Goal: Information Seeking & Learning: Learn about a topic

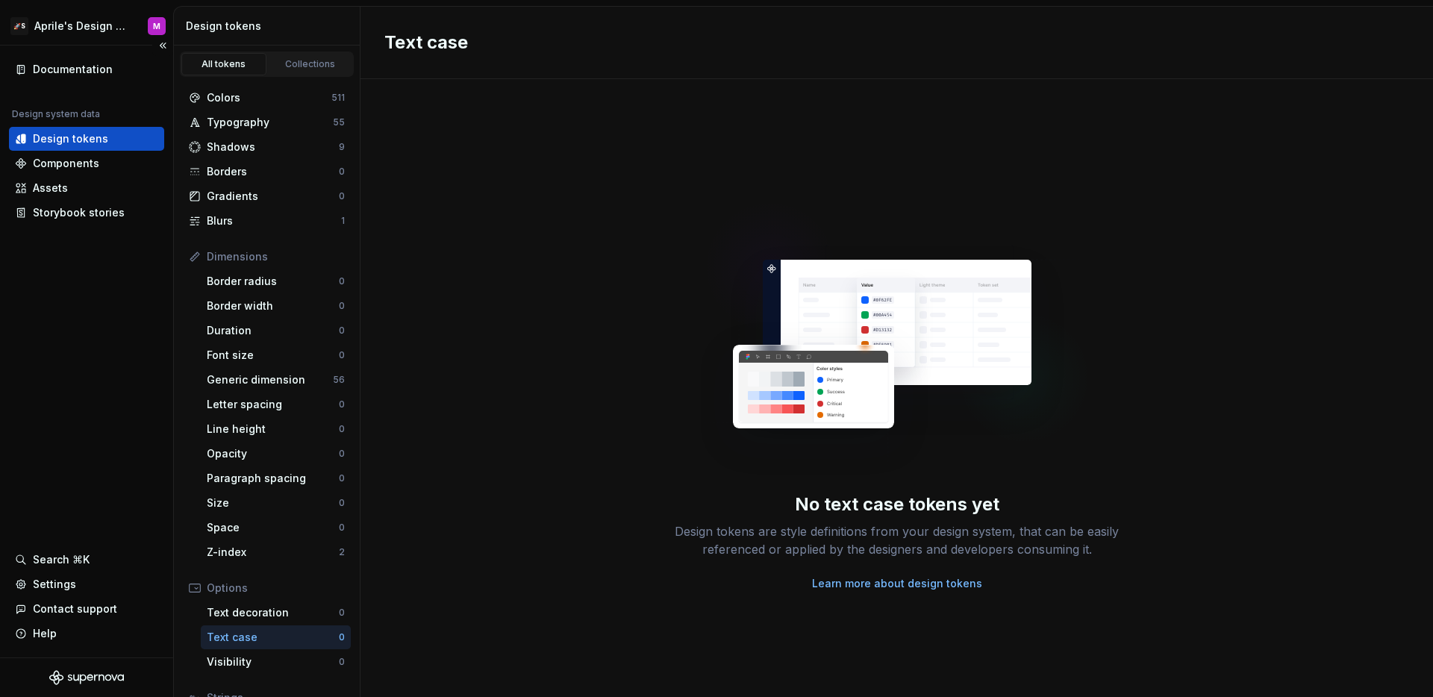
click at [110, 324] on div "Documentation Design system data Design tokens Components Assets Storybook stor…" at bounding box center [86, 352] width 173 height 612
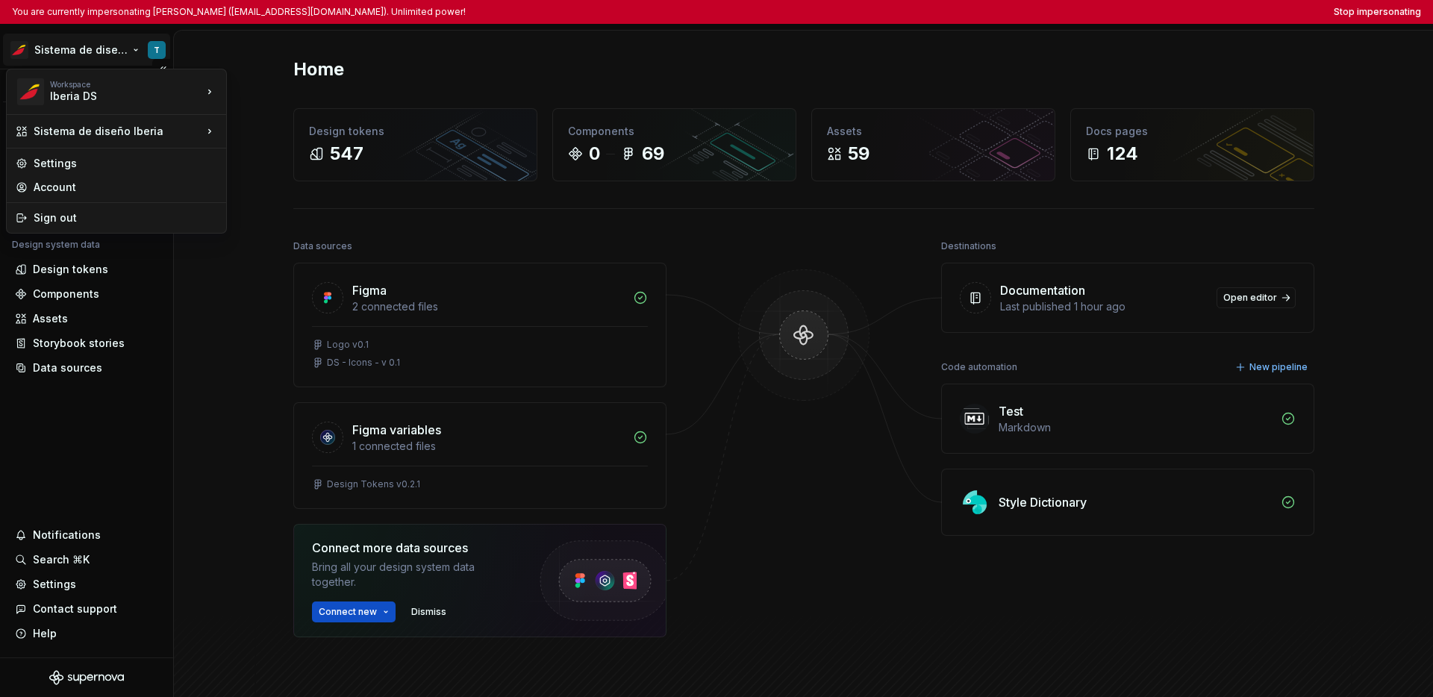
click at [49, 44] on html "You are currently impersonating [PERSON_NAME] ([EMAIL_ADDRESS][DOMAIN_NAME]). U…" at bounding box center [716, 348] width 1433 height 697
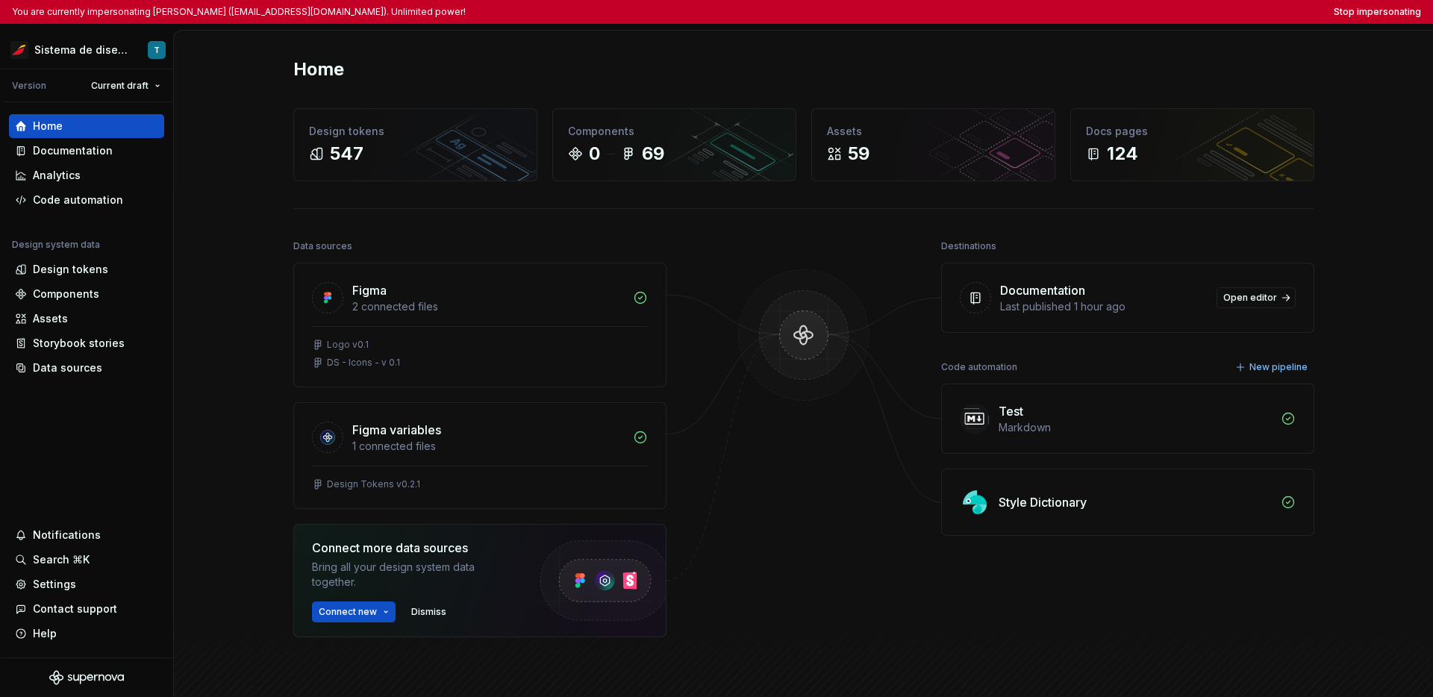
click at [82, 393] on html "You are currently impersonating Tania (sanga.tmoreno@iberia.es). Unlimited powe…" at bounding box center [716, 348] width 1433 height 697
click at [57, 367] on div "Data sources" at bounding box center [67, 367] width 69 height 15
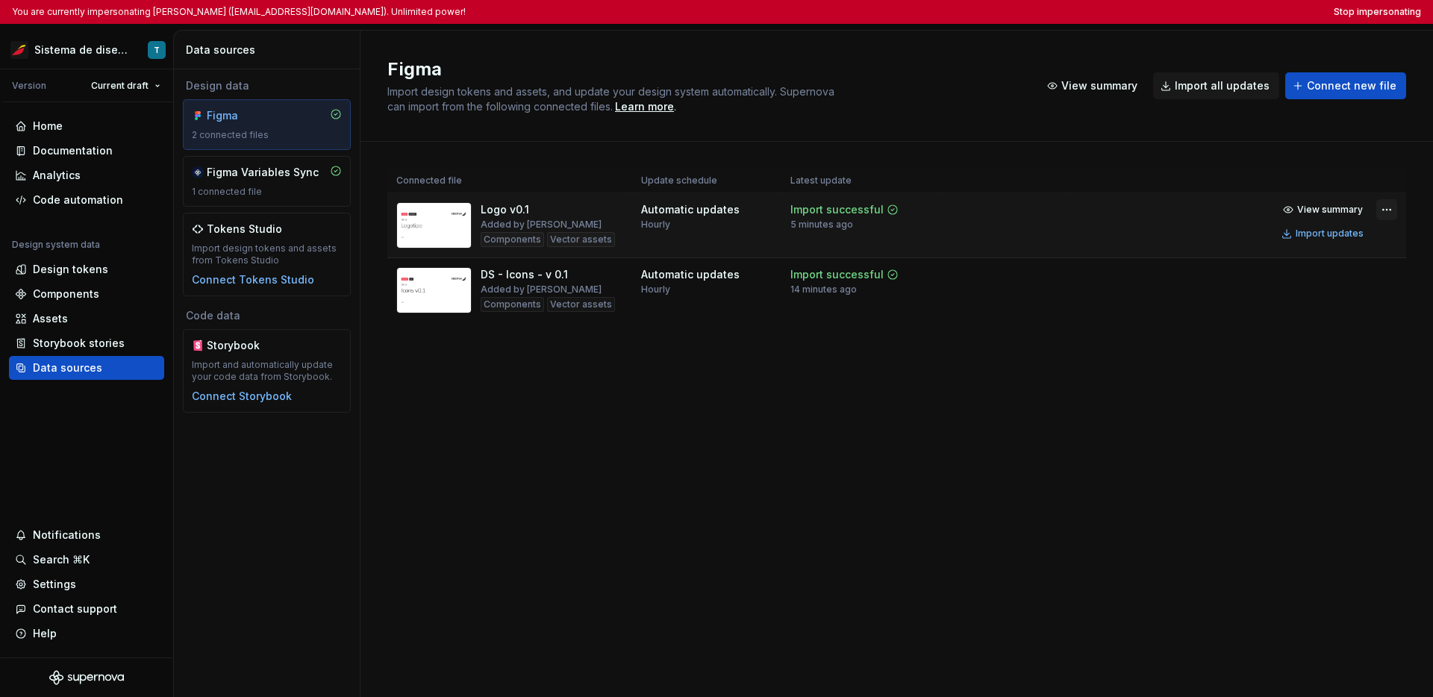
click at [993, 213] on html "You are currently impersonating Tania (sanga.tmoreno@iberia.es). Unlimited powe…" at bounding box center [716, 348] width 1433 height 697
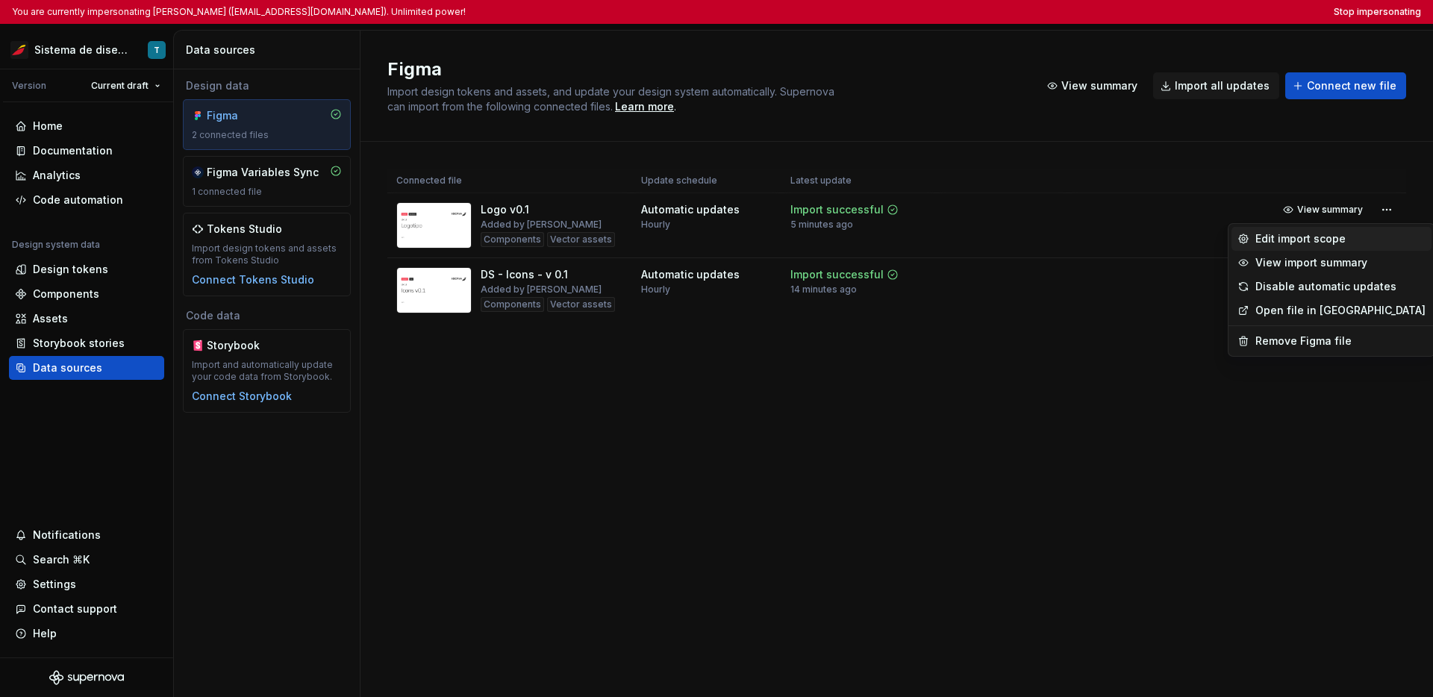
click at [993, 243] on div "Edit import scope" at bounding box center [1340, 238] width 170 height 15
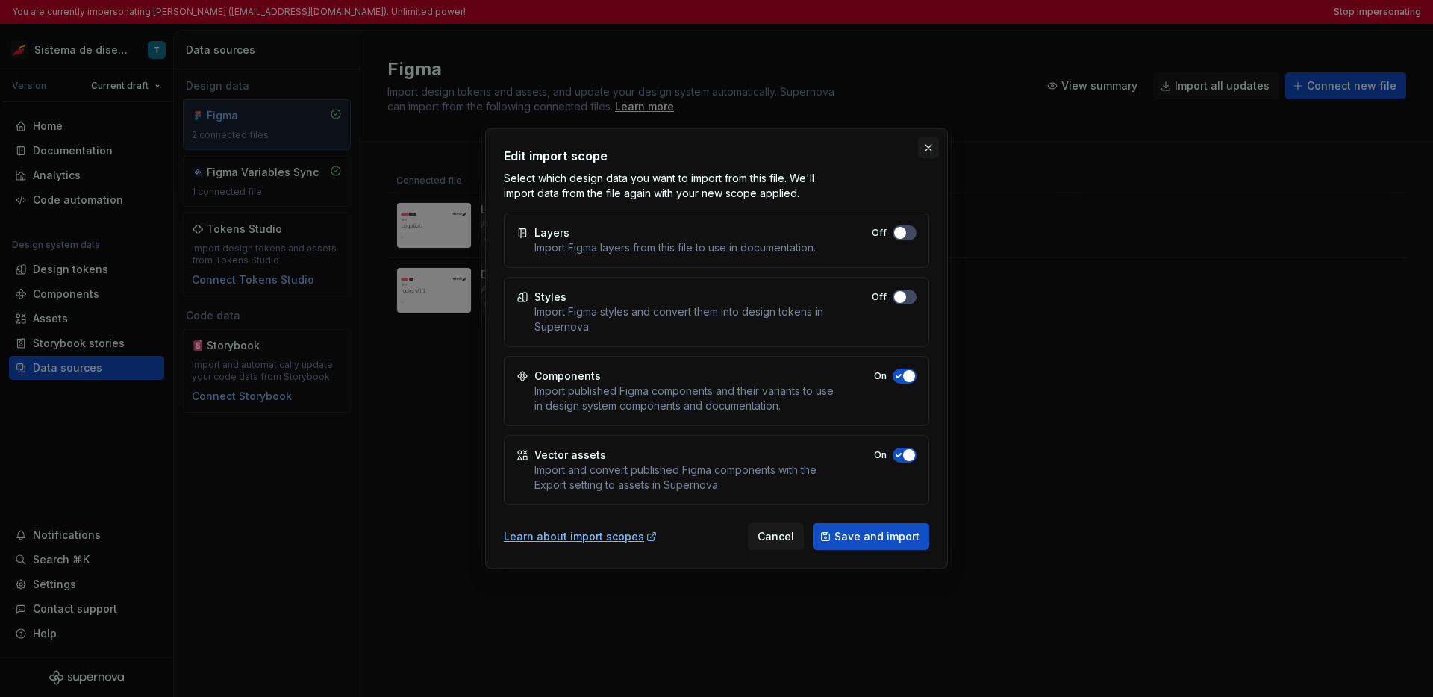
click at [931, 149] on button "button" at bounding box center [928, 147] width 21 height 21
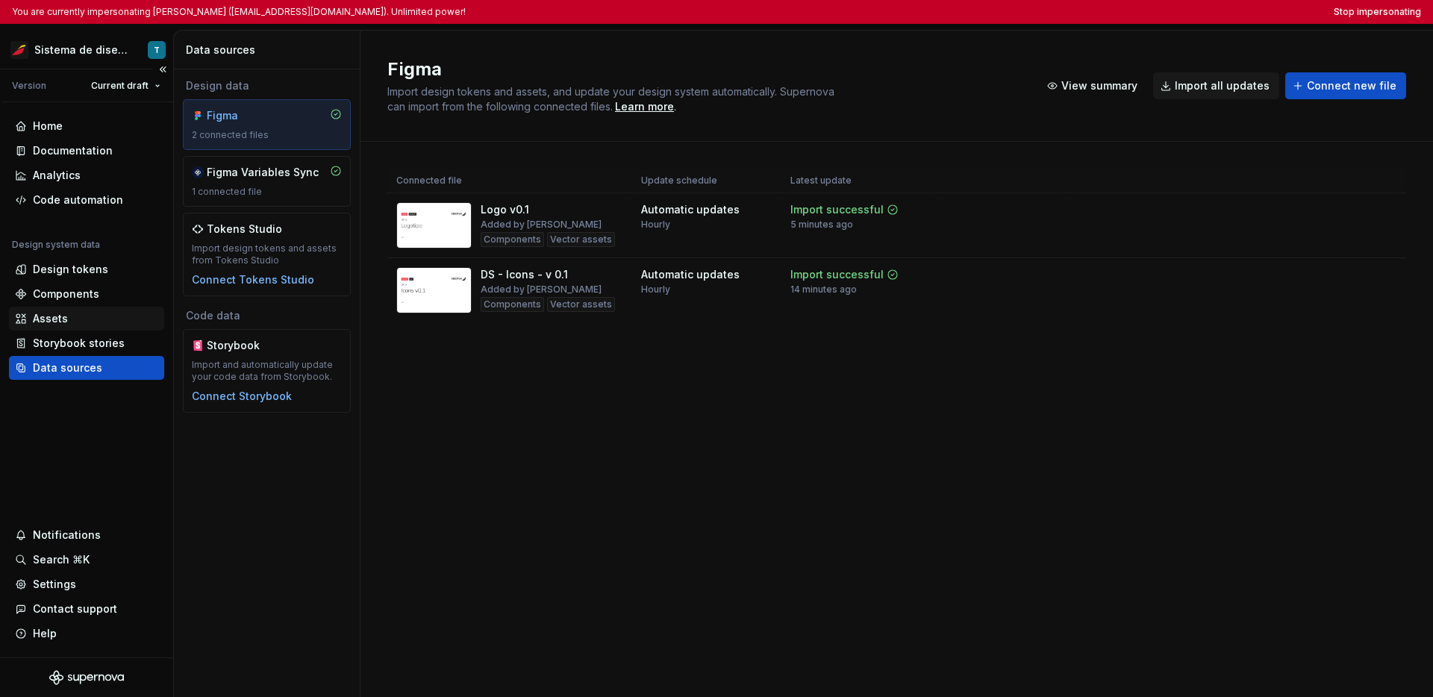
click at [58, 316] on div "Assets" at bounding box center [50, 318] width 35 height 15
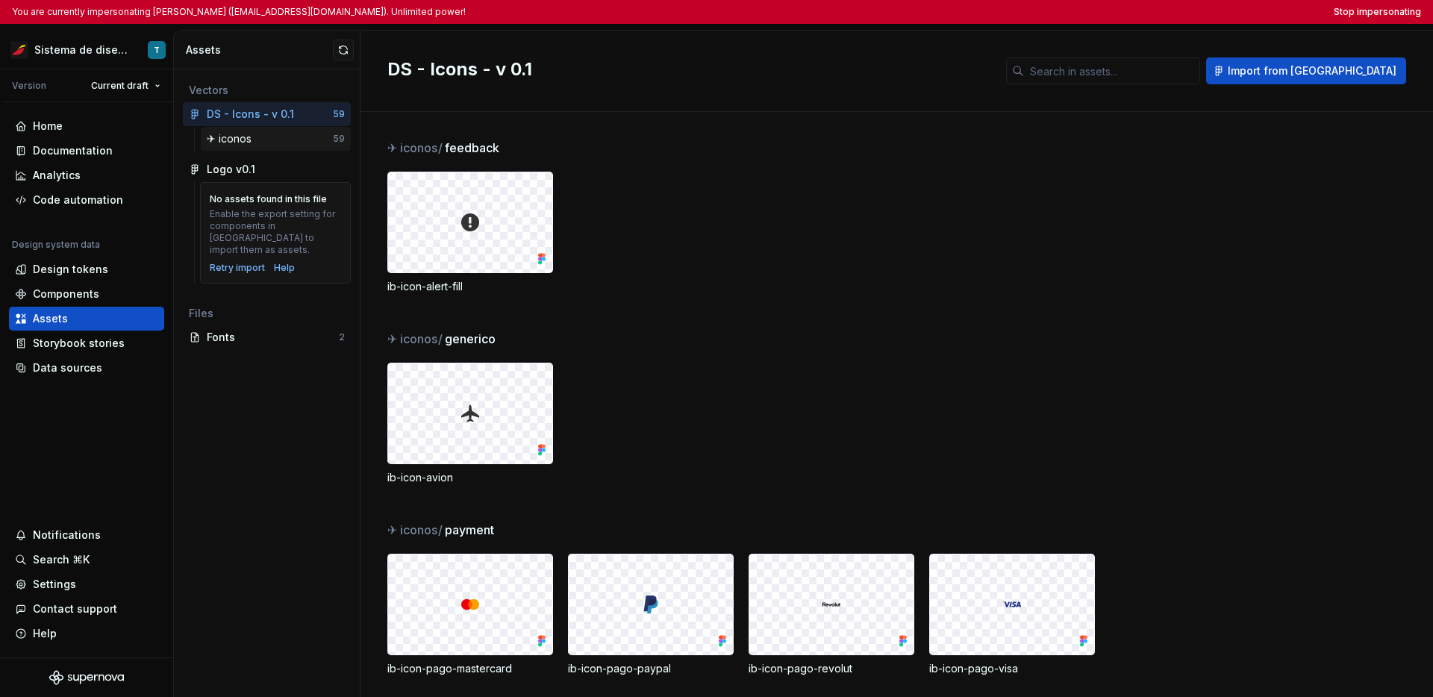
click at [263, 143] on div "✈︎ iconos" at bounding box center [270, 138] width 126 height 15
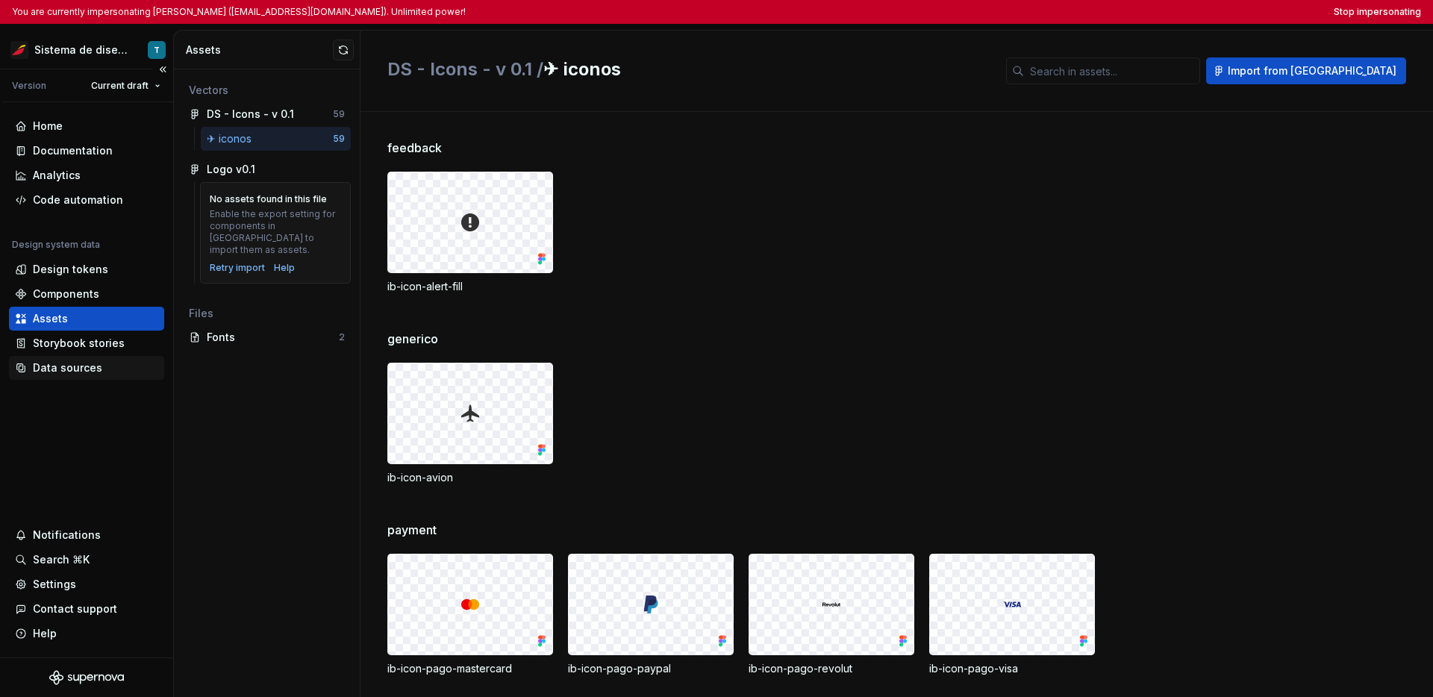
click at [75, 372] on div "Data sources" at bounding box center [67, 367] width 69 height 15
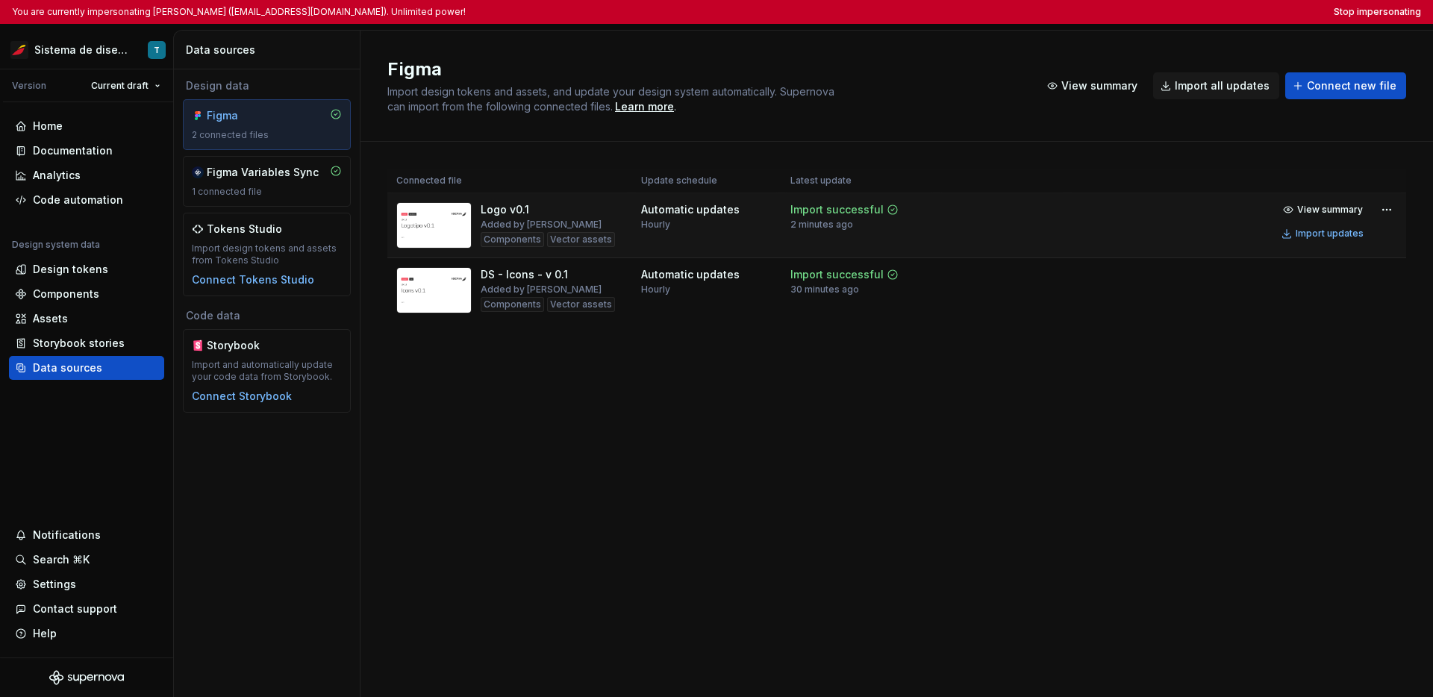
click at [931, 230] on td "Import successful 2 minutes ago" at bounding box center [858, 225] width 155 height 65
click at [993, 207] on html "You are currently impersonating Tania (sanga.tmoreno@iberia.es). Unlimited powe…" at bounding box center [716, 348] width 1433 height 697
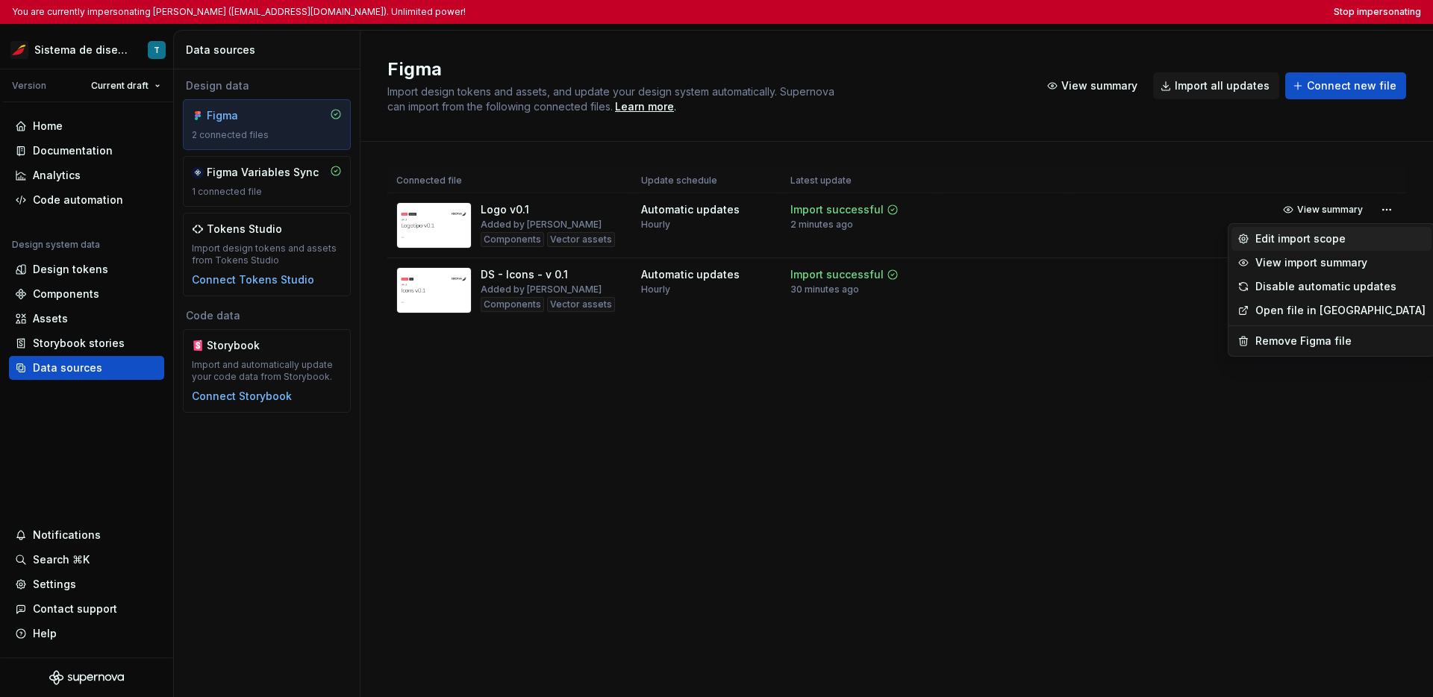
click at [993, 240] on div "Edit import scope" at bounding box center [1340, 238] width 170 height 15
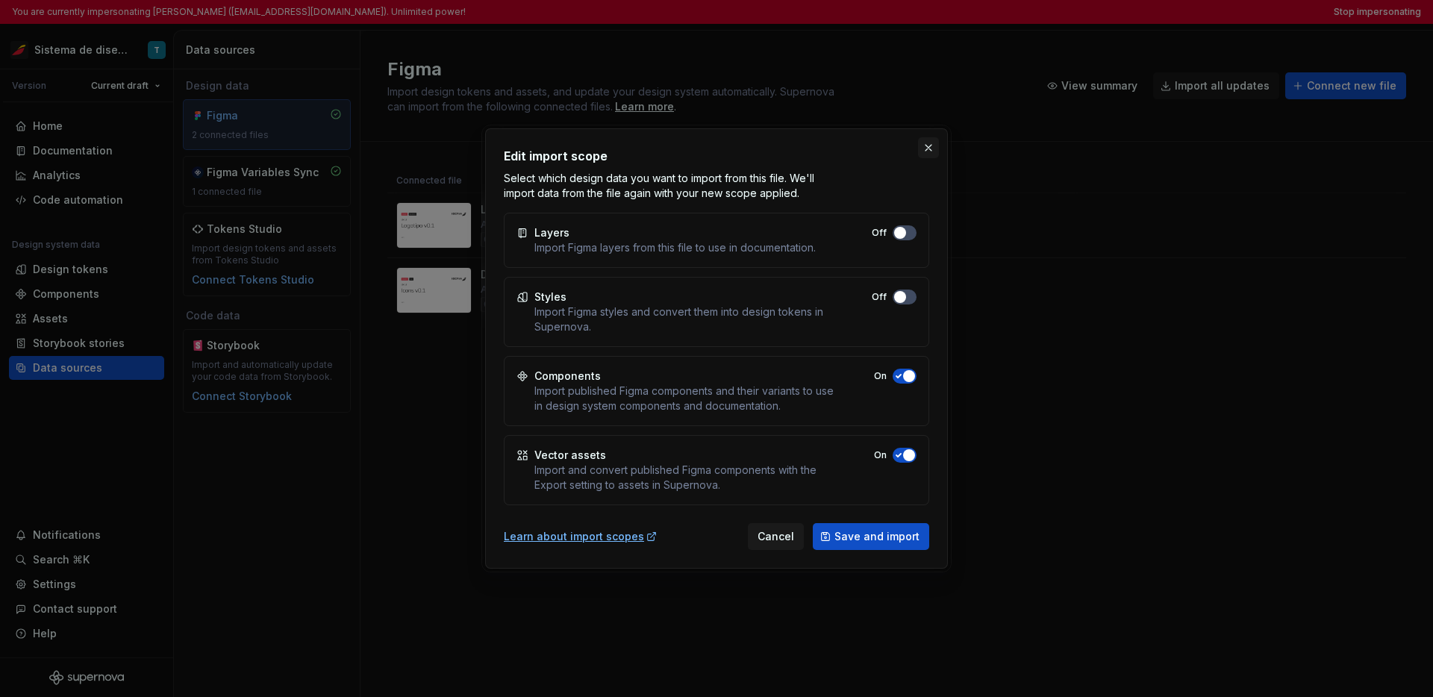
click at [919, 149] on button "button" at bounding box center [928, 147] width 21 height 21
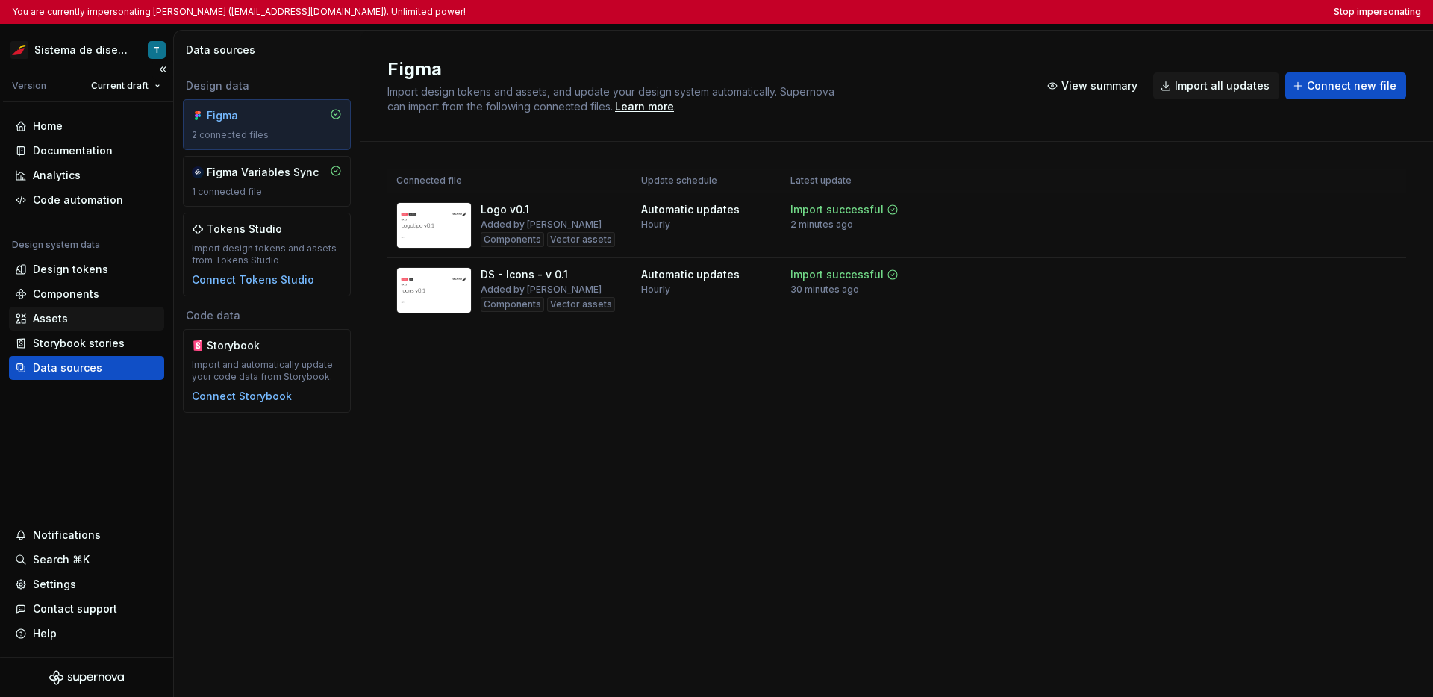
click at [89, 319] on div "Assets" at bounding box center [86, 318] width 143 height 15
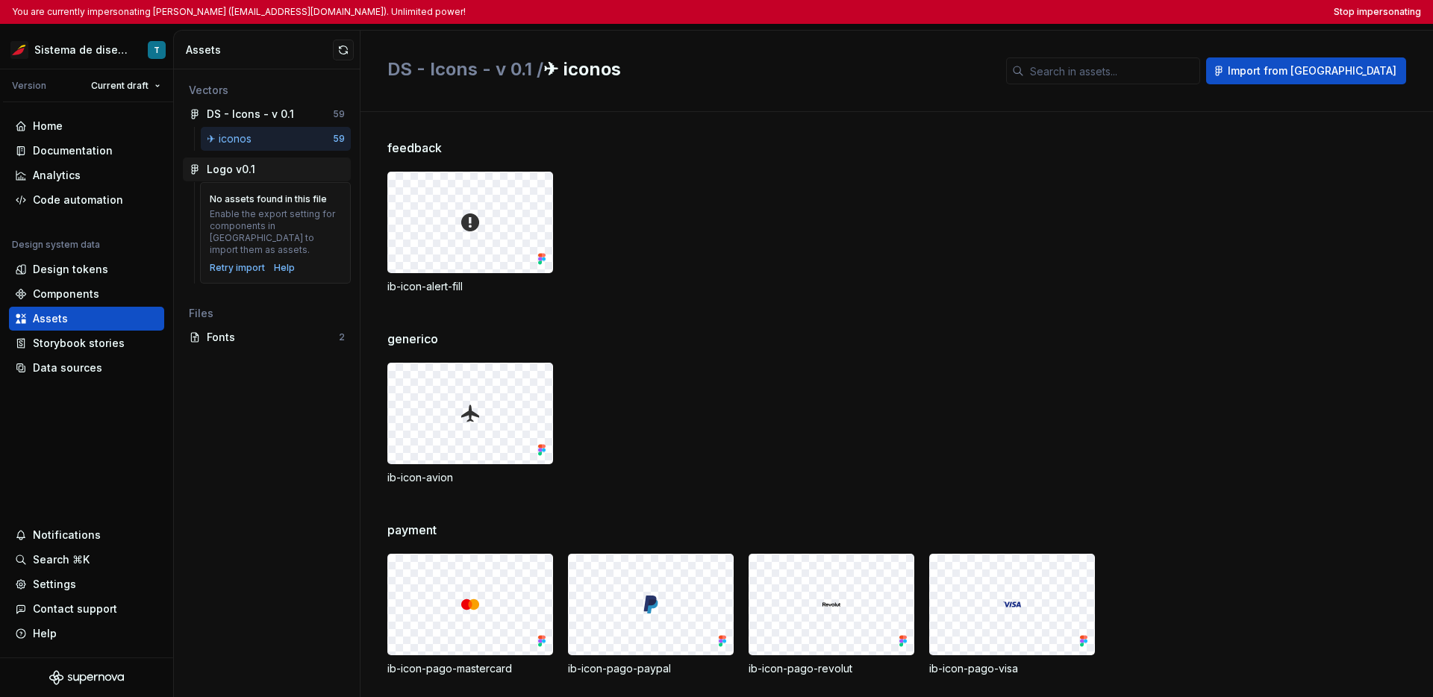
click at [248, 178] on div "Logo v0.1" at bounding box center [267, 169] width 168 height 24
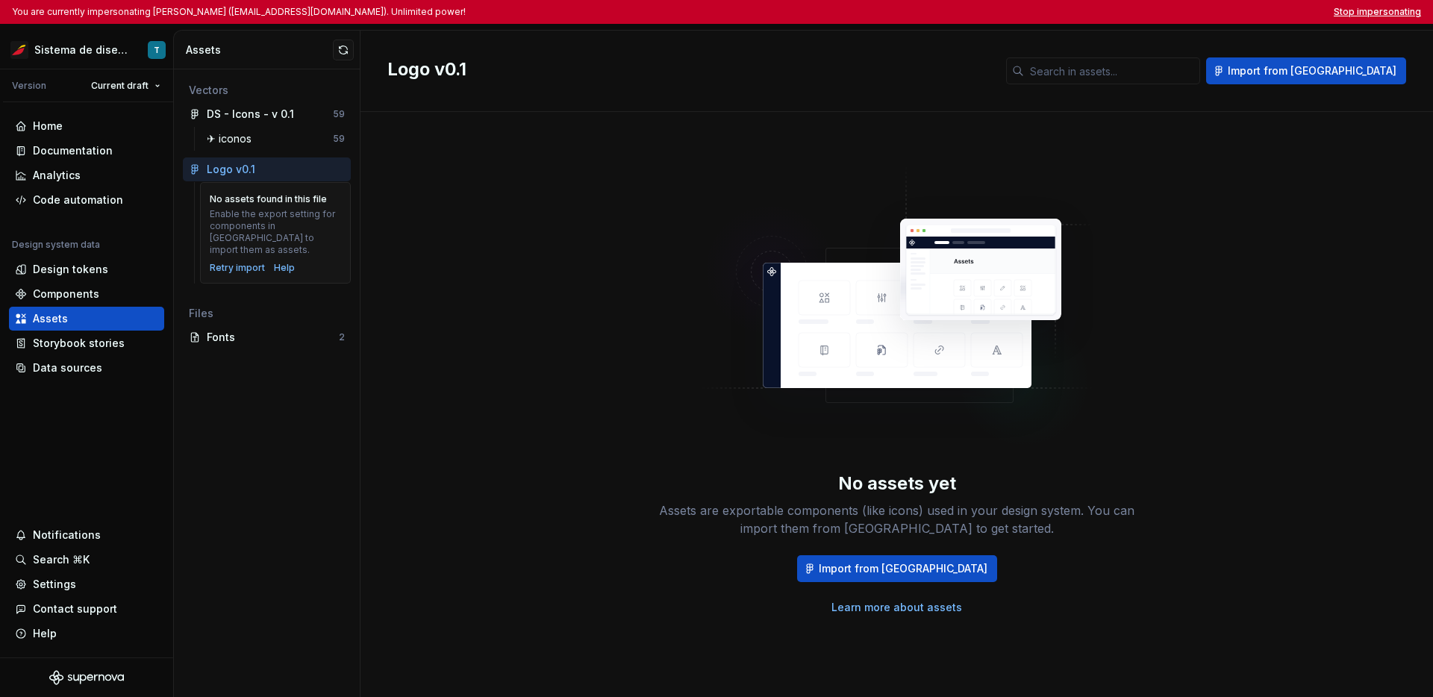
click at [993, 6] on button "Stop impersonating" at bounding box center [1377, 12] width 87 height 12
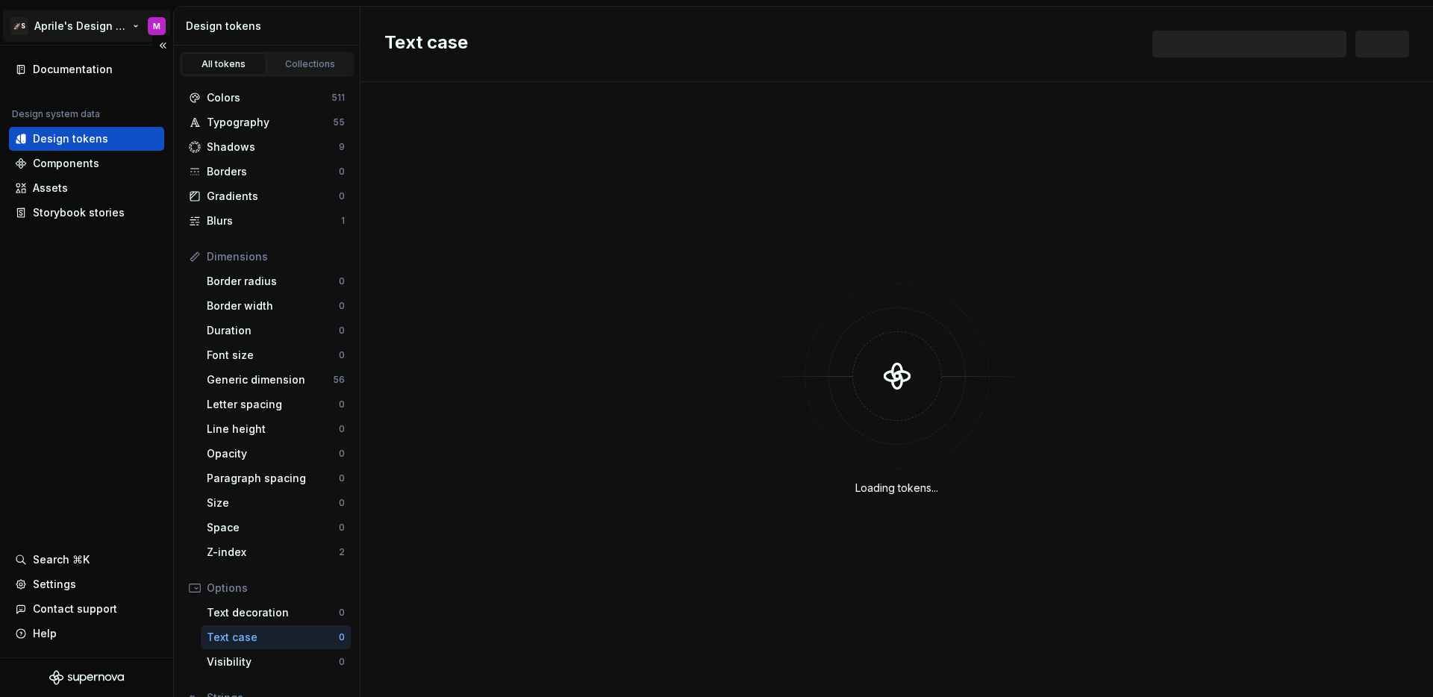
click at [69, 33] on html "🚀S Aprile's Design System M Documentation Design system data Design tokens Comp…" at bounding box center [716, 348] width 1433 height 697
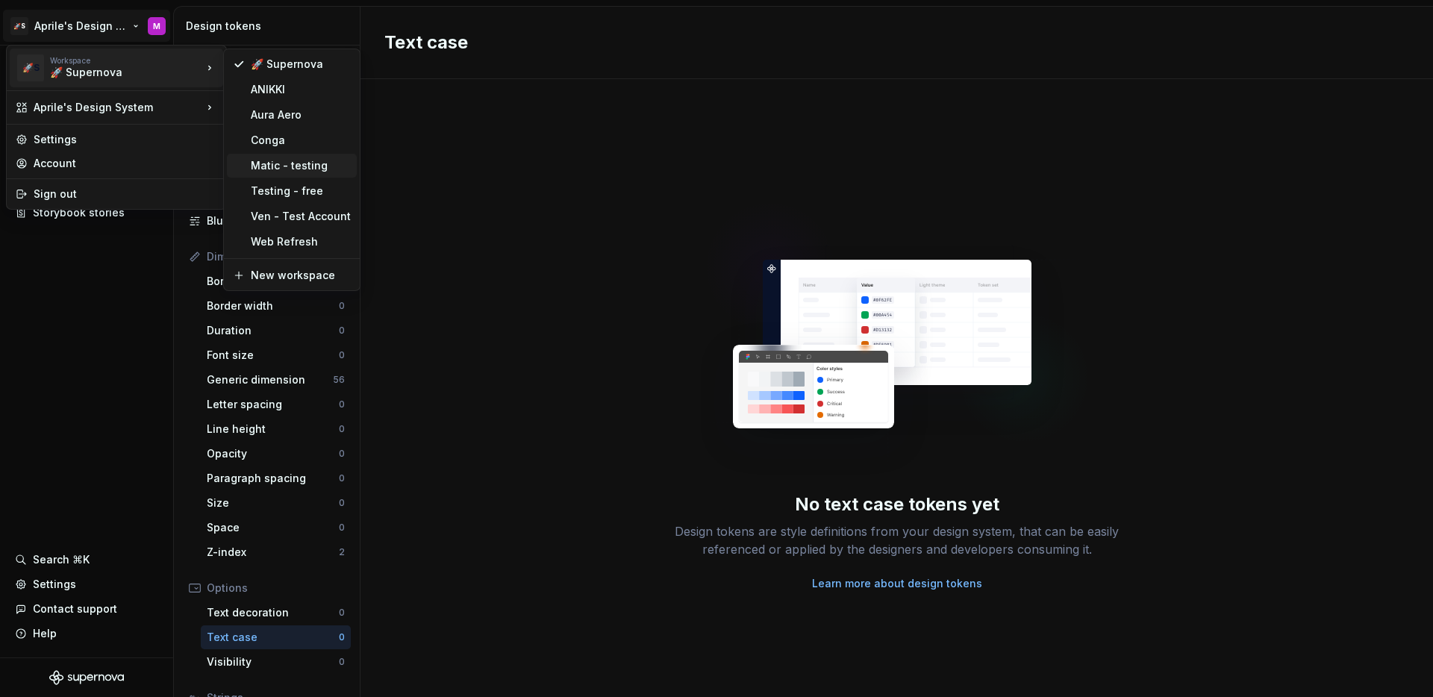
click at [311, 158] on div "Matic - testing" at bounding box center [301, 165] width 100 height 15
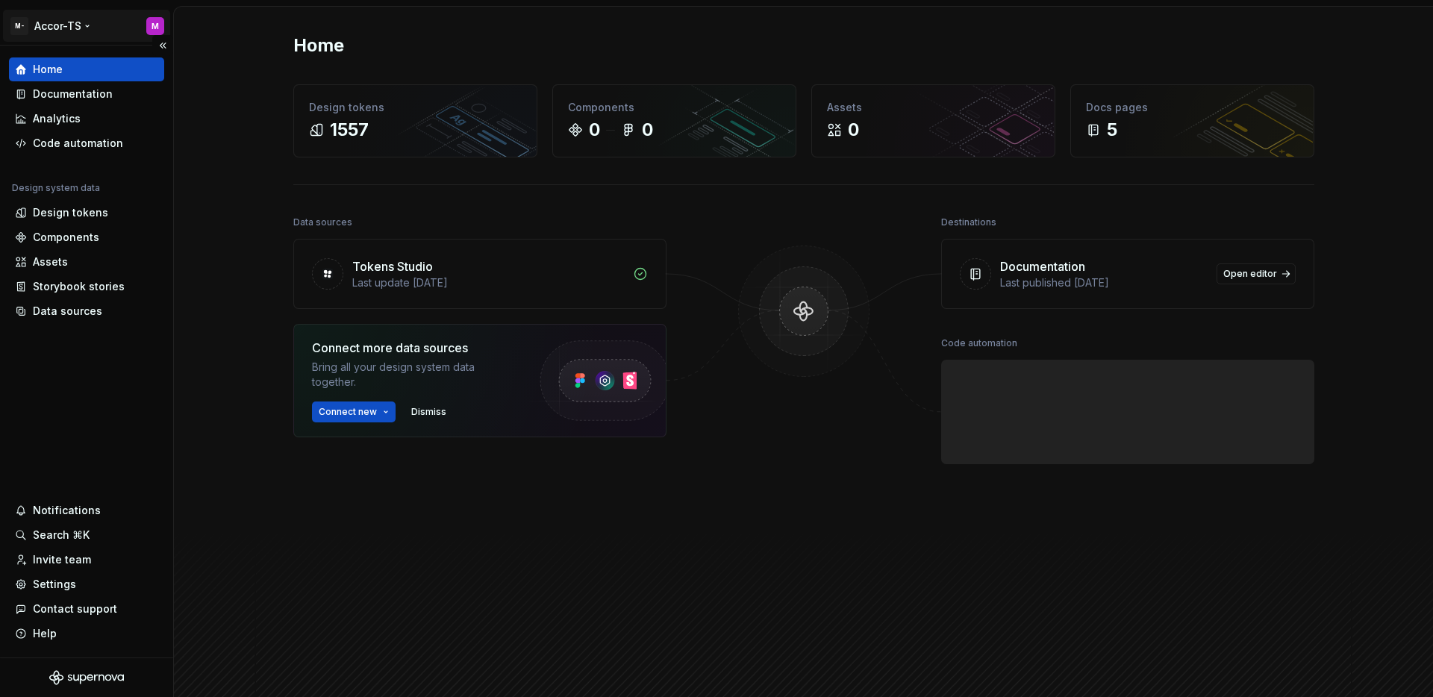
click at [99, 25] on html "M- Accor-TS M Home Documentation Analytics Code automation Design system data D…" at bounding box center [716, 348] width 1433 height 697
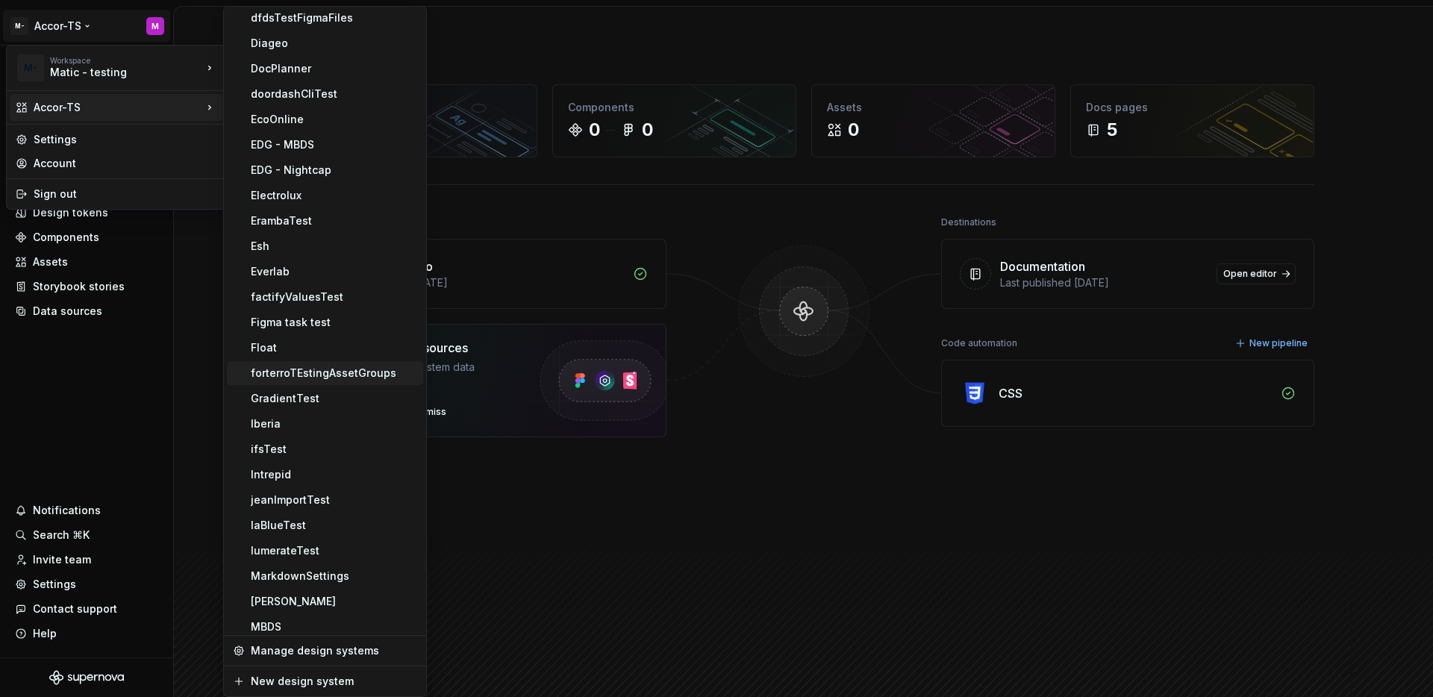
scroll to position [470, 0]
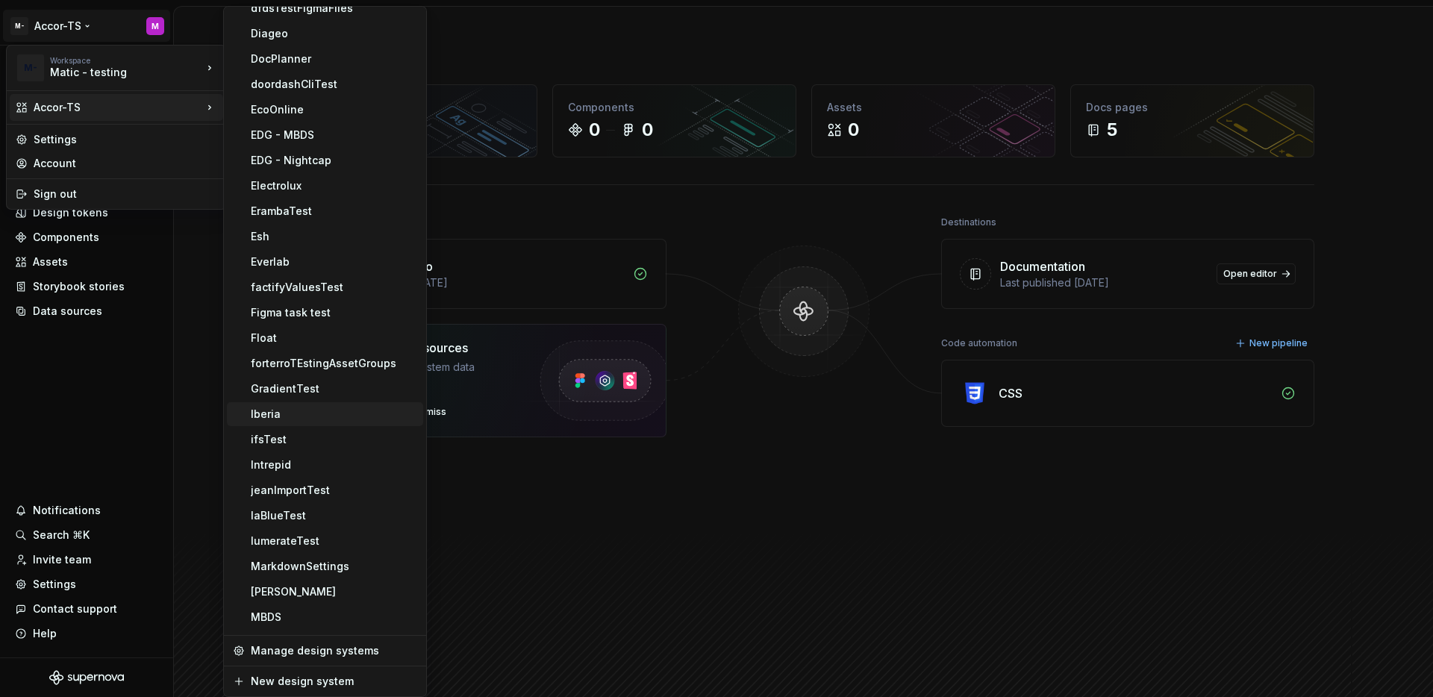
click at [284, 410] on div "Iberia" at bounding box center [334, 414] width 166 height 15
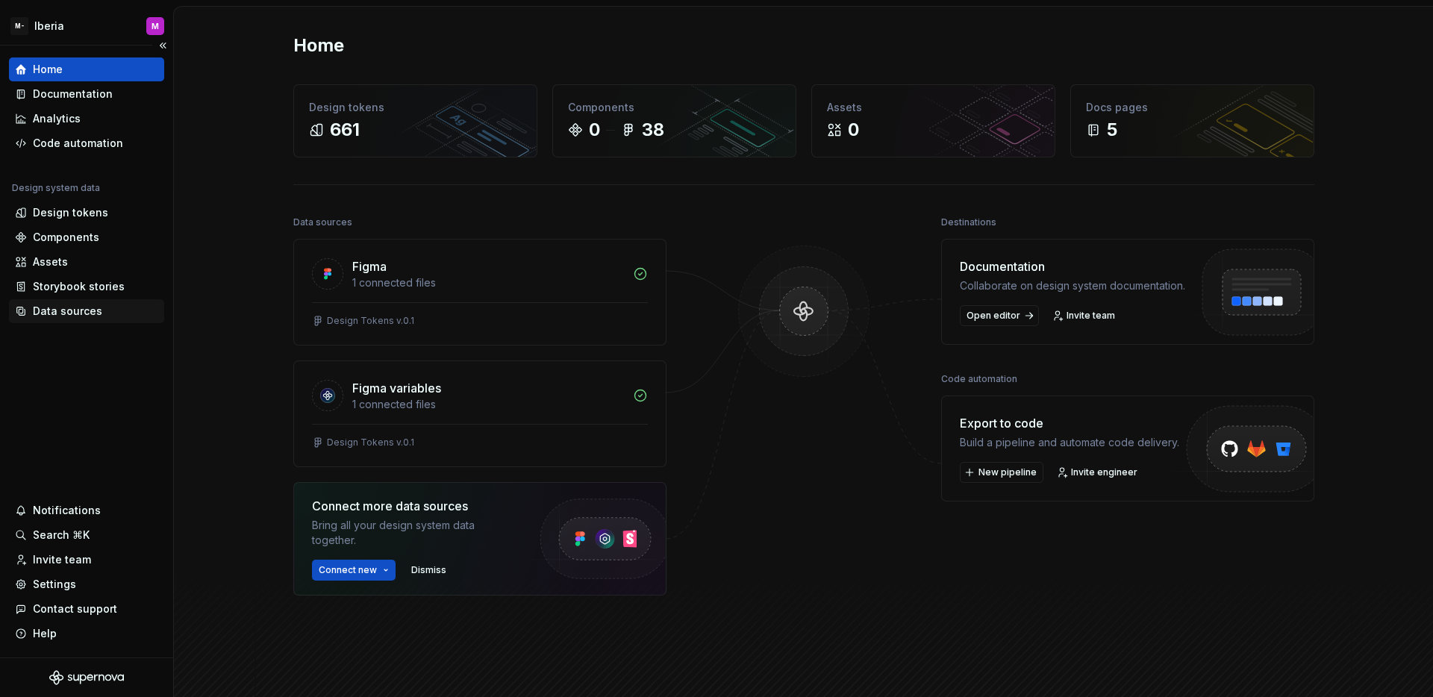
click at [110, 306] on div "Data sources" at bounding box center [86, 311] width 143 height 15
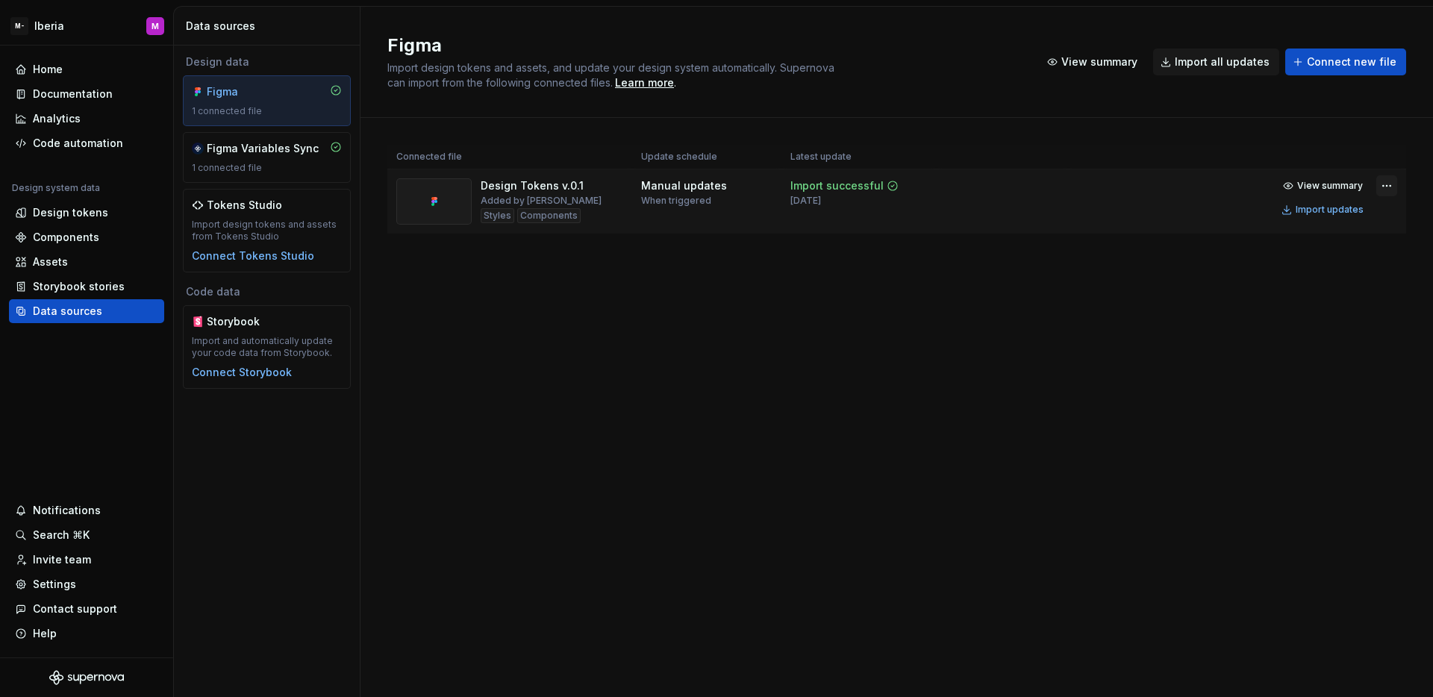
click at [1393, 184] on html "M- Iberia M Home Documentation Analytics Code automation Design system data Des…" at bounding box center [716, 348] width 1433 height 697
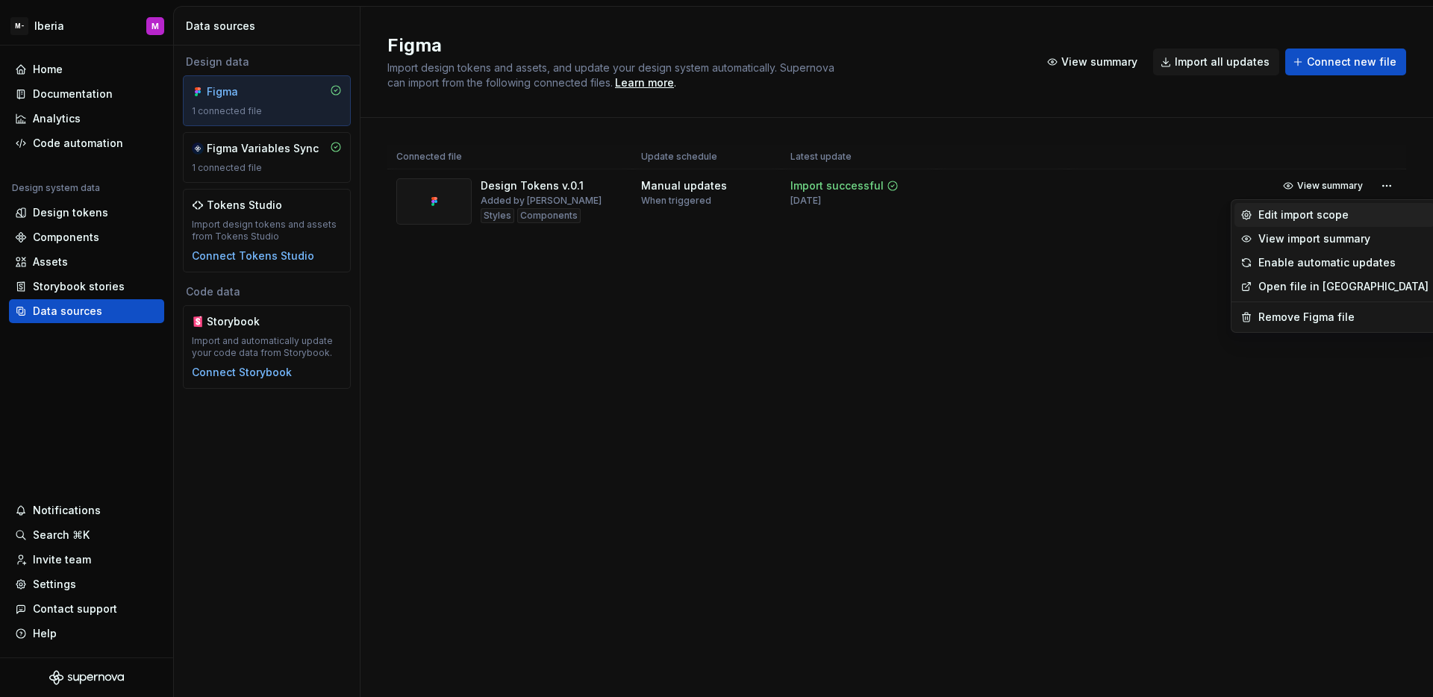
click at [1331, 222] on div "Edit import scope" at bounding box center [1343, 214] width 170 height 15
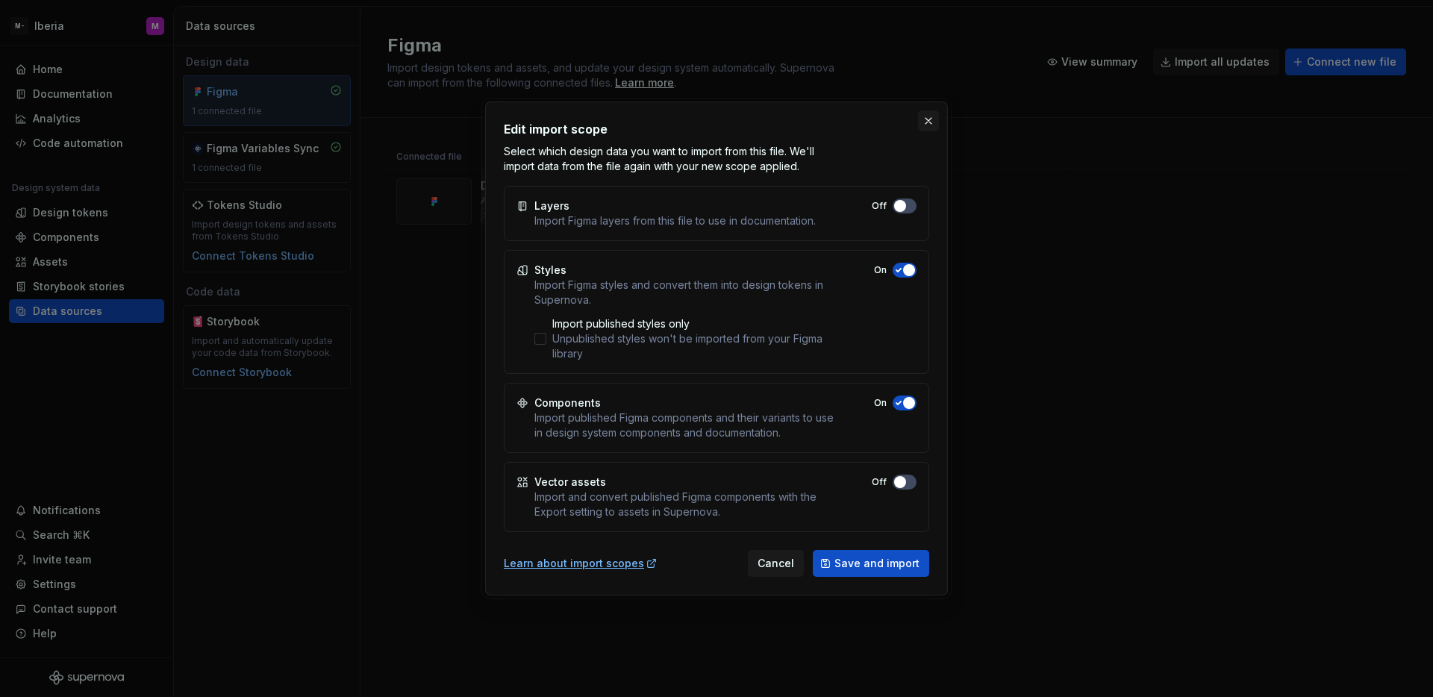
click at [931, 119] on button "button" at bounding box center [928, 120] width 21 height 21
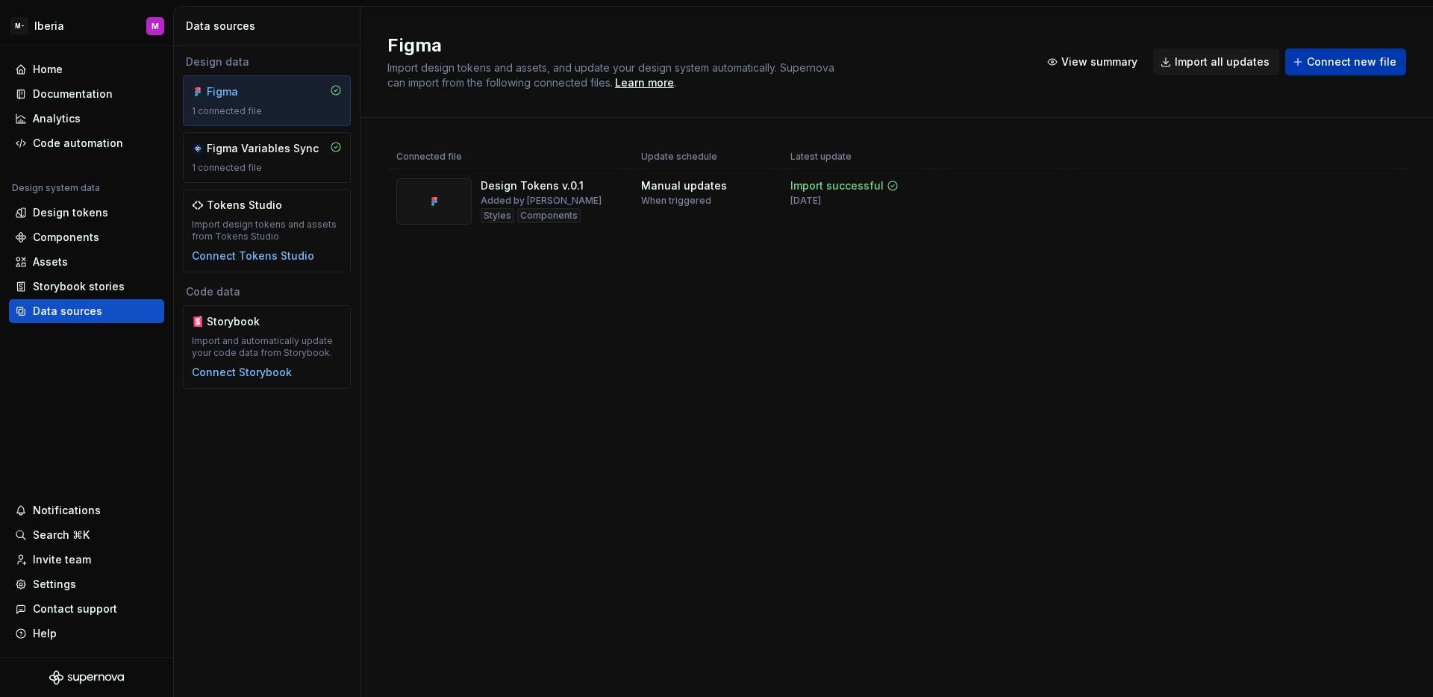
click at [1342, 54] on span "Connect new file" at bounding box center [1352, 61] width 90 height 15
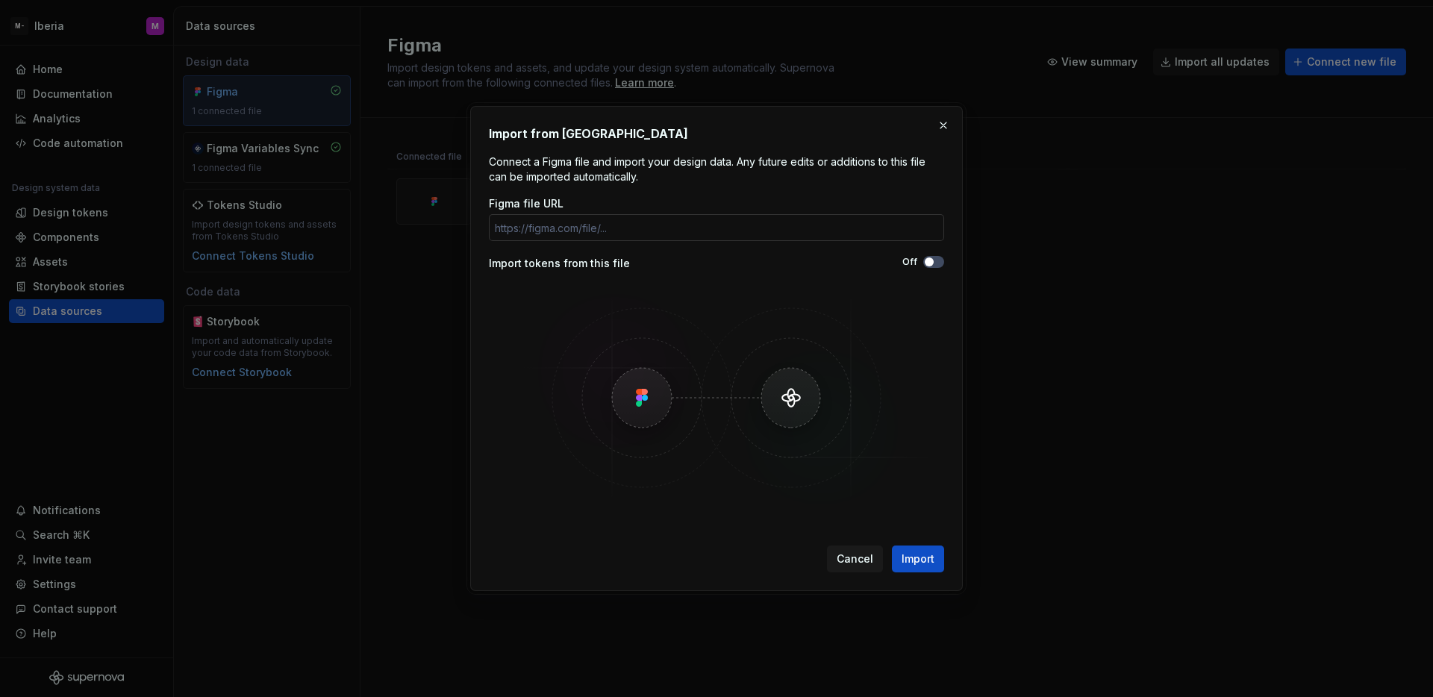
click at [868, 227] on input "Figma file URL" at bounding box center [716, 227] width 455 height 27
type input "https://www.figma.com/design/6xaiYNR3Kvrun3fVgKCWdn/Logo--v0.1?node-id=144-2764…"
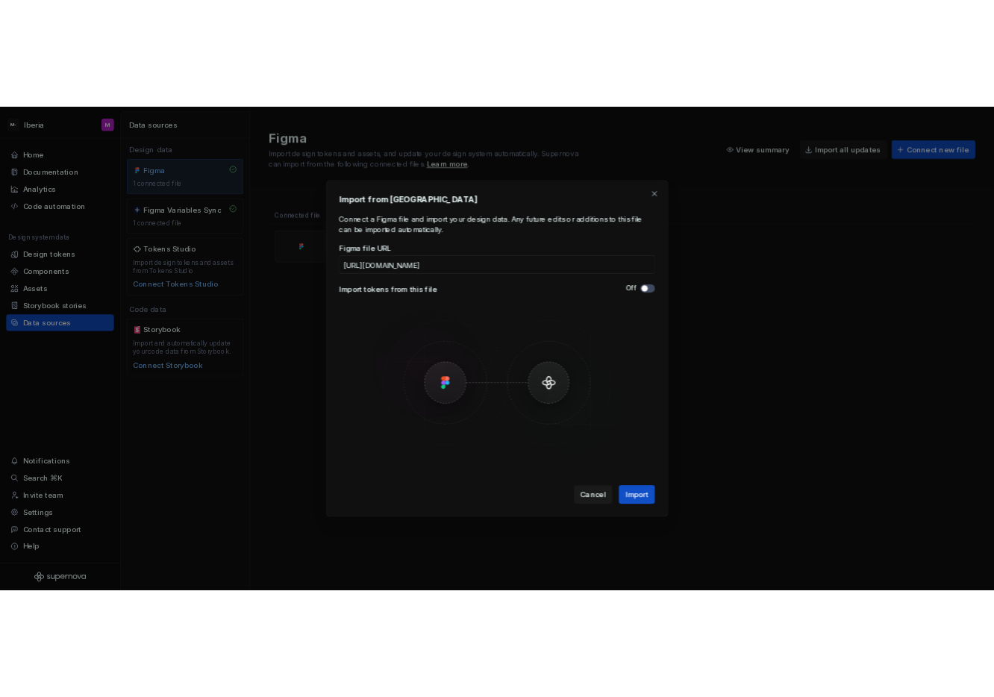
scroll to position [0, 0]
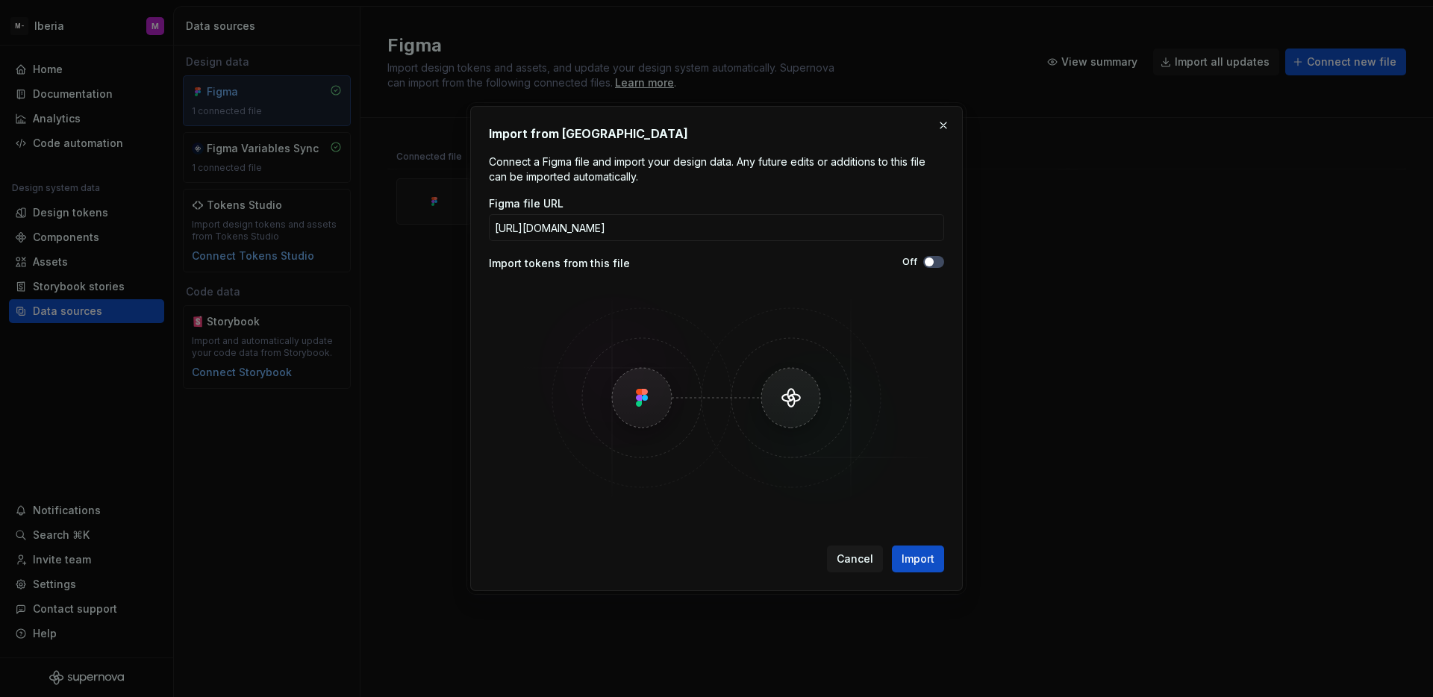
click at [917, 564] on span "Import" at bounding box center [918, 559] width 33 height 15
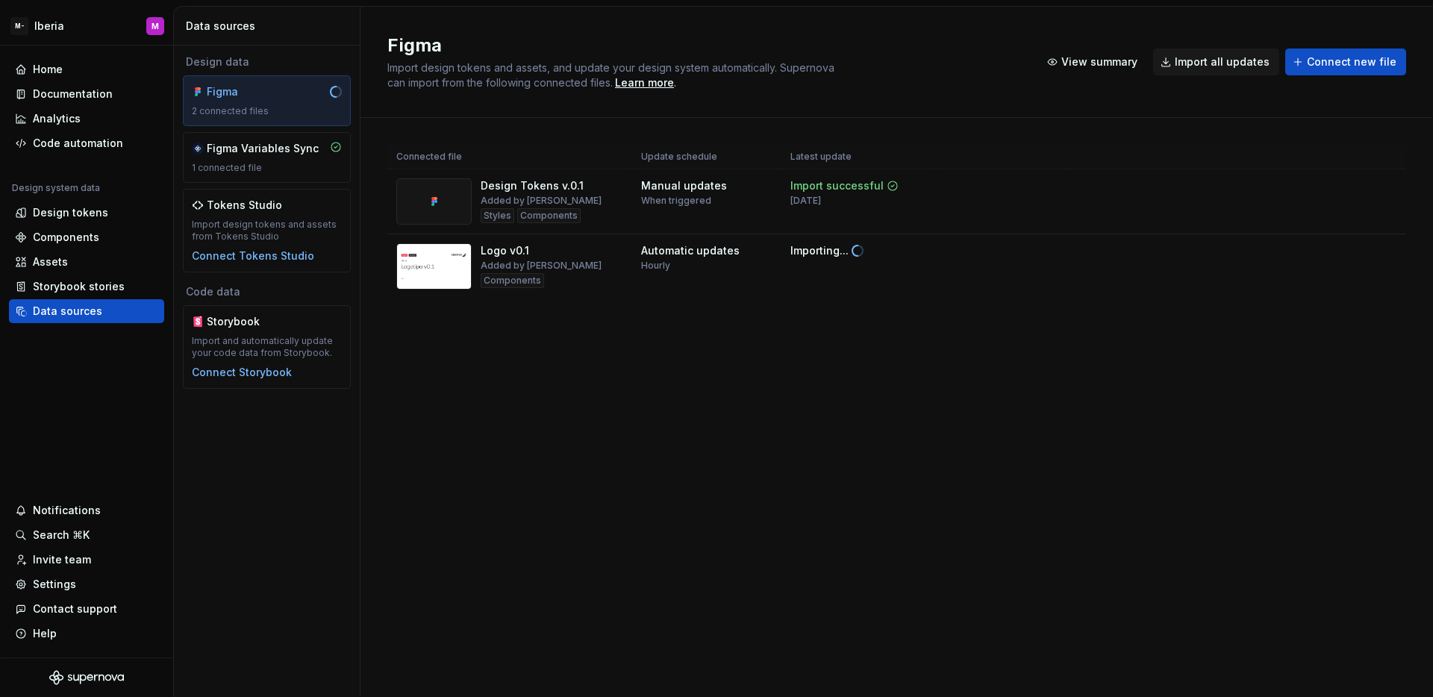
click at [1179, 444] on div "Figma Import design tokens and assets, and update your design system automatica…" at bounding box center [896, 352] width 1073 height 690
click at [1383, 250] on html "M- Iberia M Home Documentation Analytics Code automation Design system data Des…" at bounding box center [716, 348] width 1433 height 697
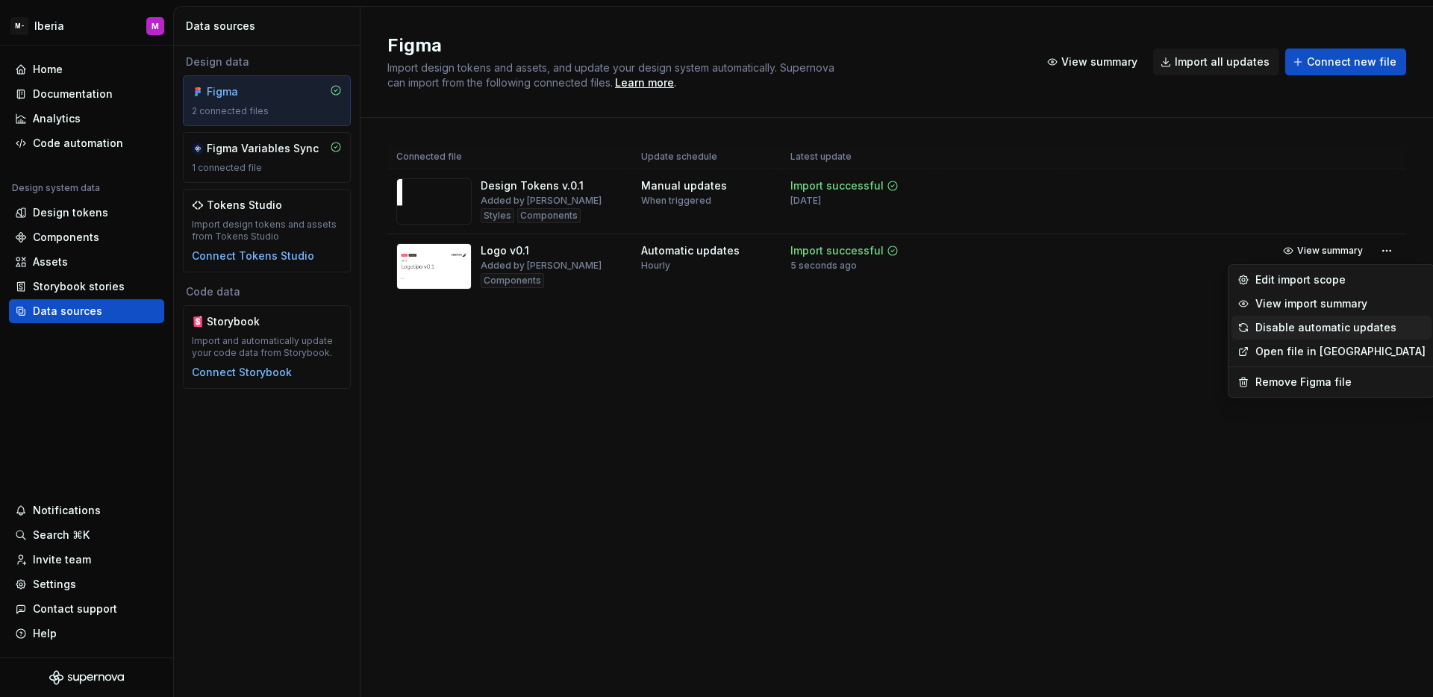
click at [1326, 335] on div "Disable automatic updates" at bounding box center [1332, 328] width 200 height 24
click at [1385, 252] on html "M- Iberia M Home Documentation Analytics Code automation Design system data Des…" at bounding box center [716, 348] width 1433 height 697
click at [1348, 280] on div "Edit import scope" at bounding box center [1343, 279] width 170 height 15
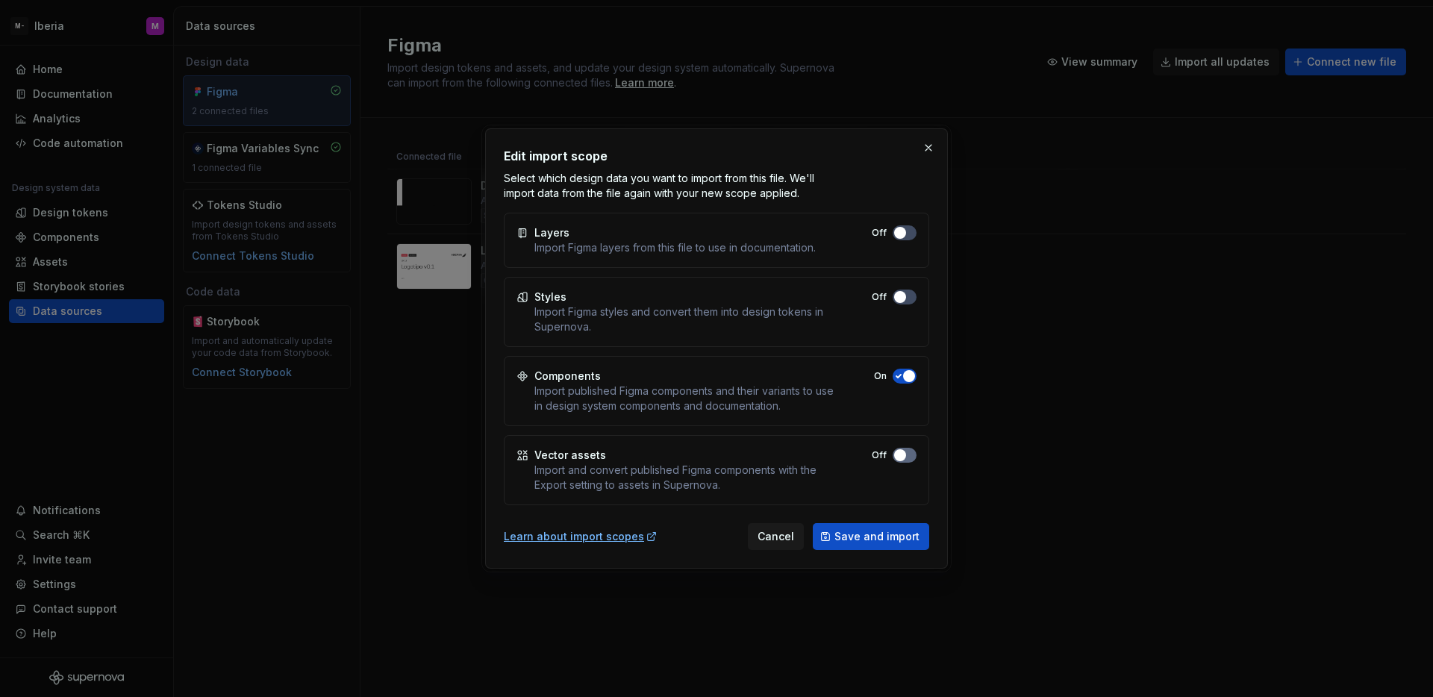
click at [903, 239] on span "button" at bounding box center [900, 233] width 12 height 12
click at [884, 530] on span "Save and import" at bounding box center [876, 536] width 85 height 15
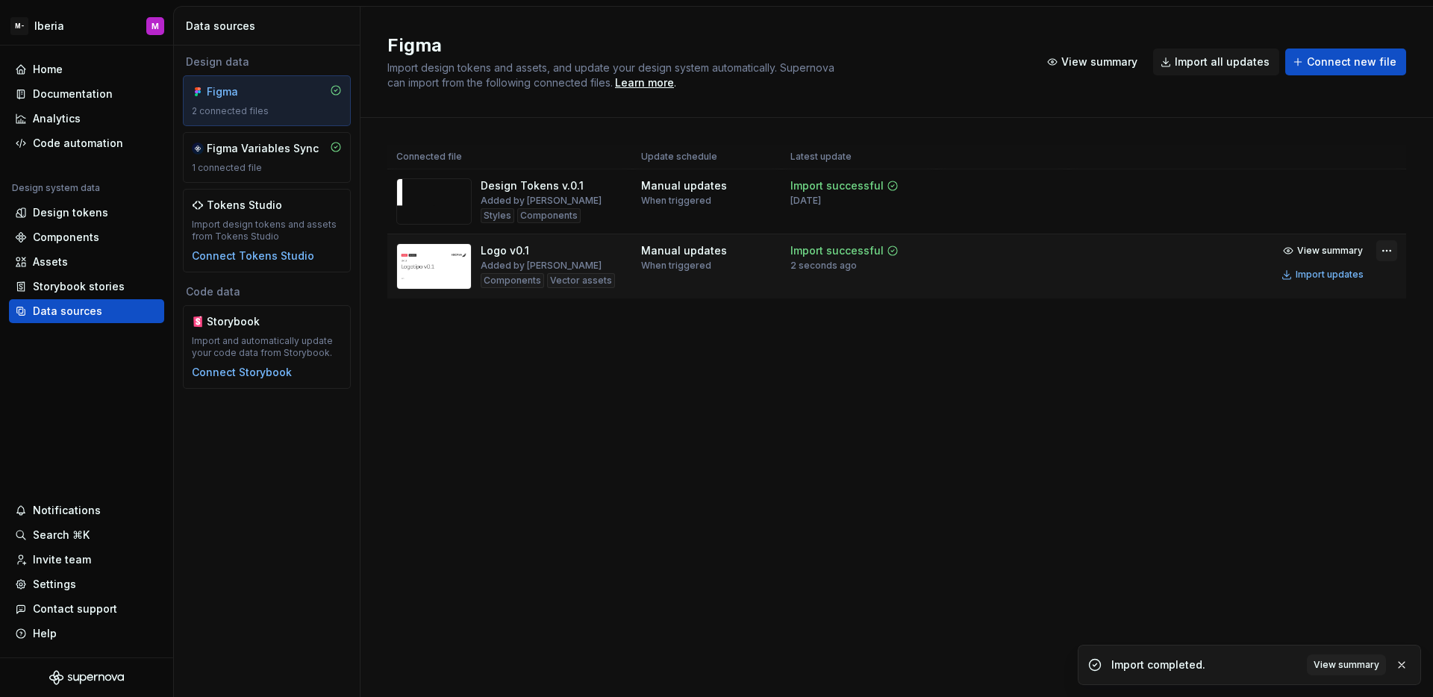
click at [1386, 252] on html "M- Iberia M Home Documentation Analytics Code automation Design system data Des…" at bounding box center [716, 348] width 1433 height 697
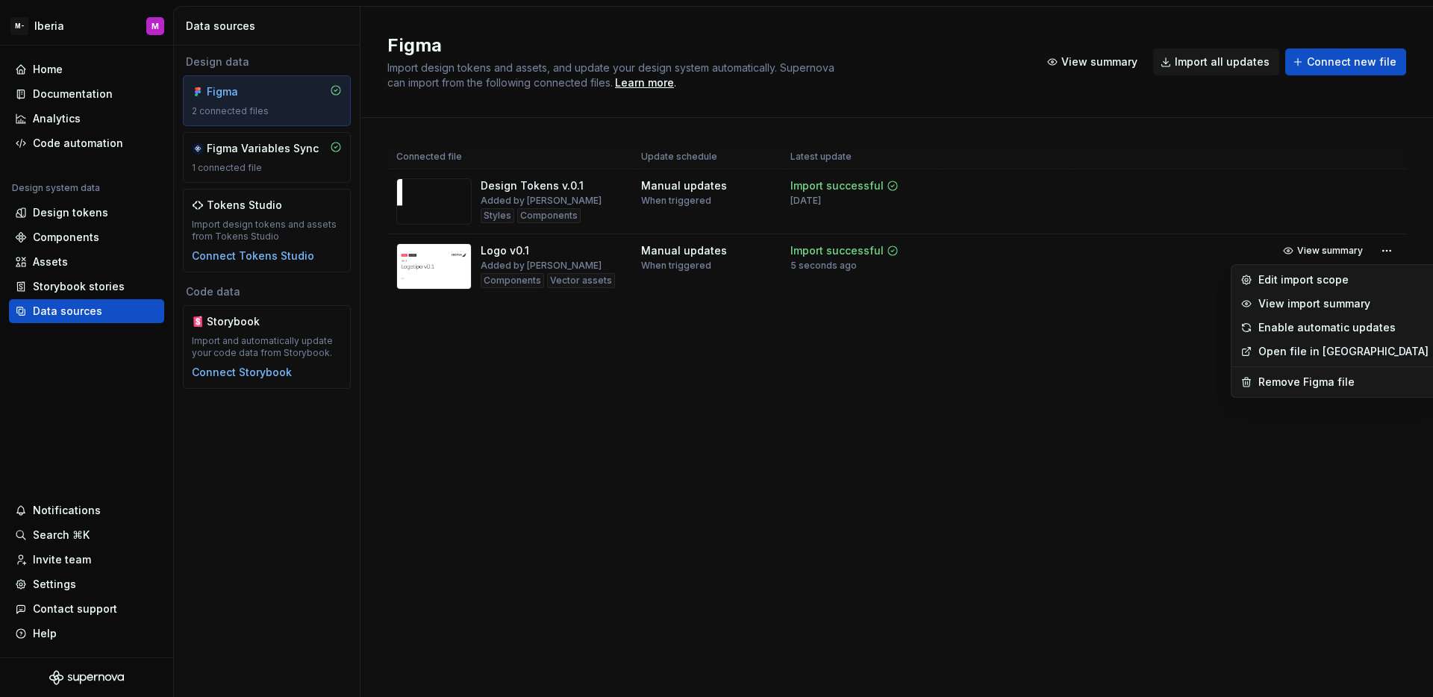
drag, startPoint x: 1340, startPoint y: 281, endPoint x: 1214, endPoint y: 285, distance: 127.0
click at [1208, 279] on html "M- Iberia M Home Documentation Analytics Code automation Design system data Des…" at bounding box center [716, 348] width 1433 height 697
click at [1282, 308] on div "View import summary" at bounding box center [1343, 303] width 170 height 15
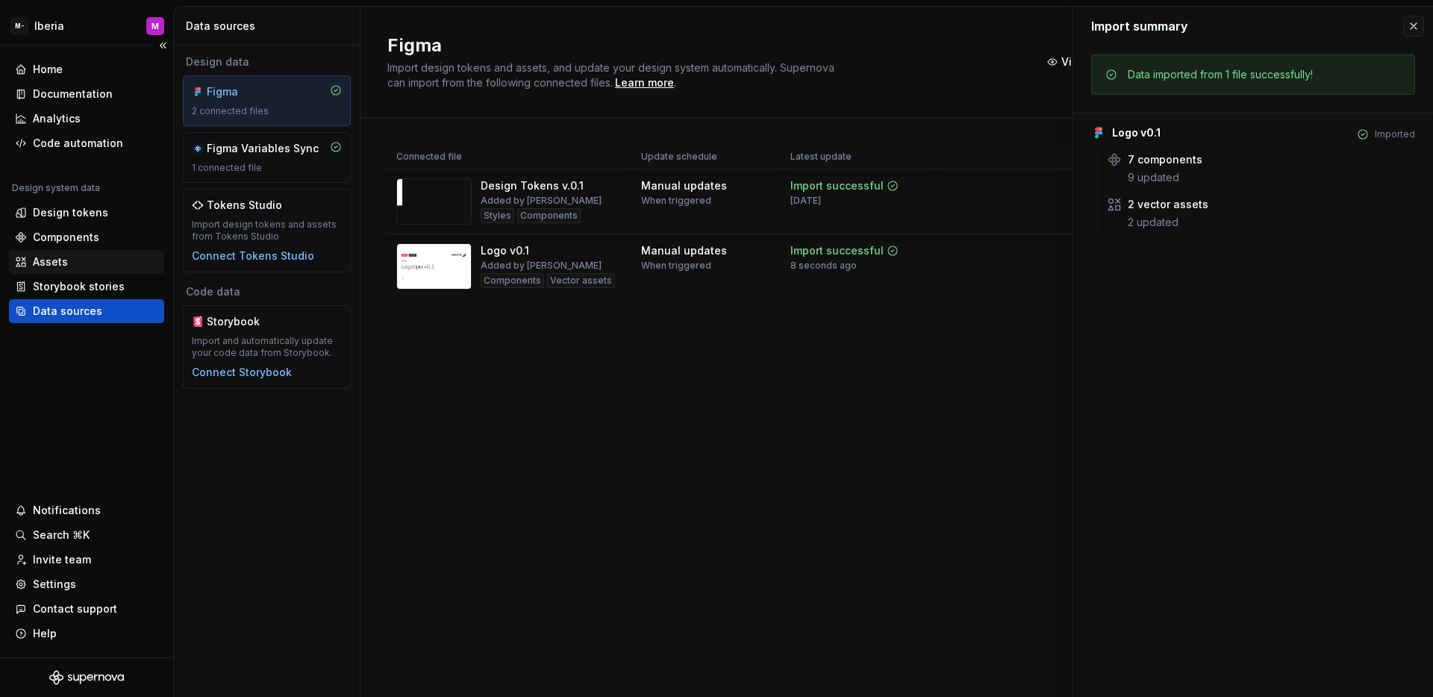
click at [68, 257] on div "Assets" at bounding box center [86, 262] width 143 height 15
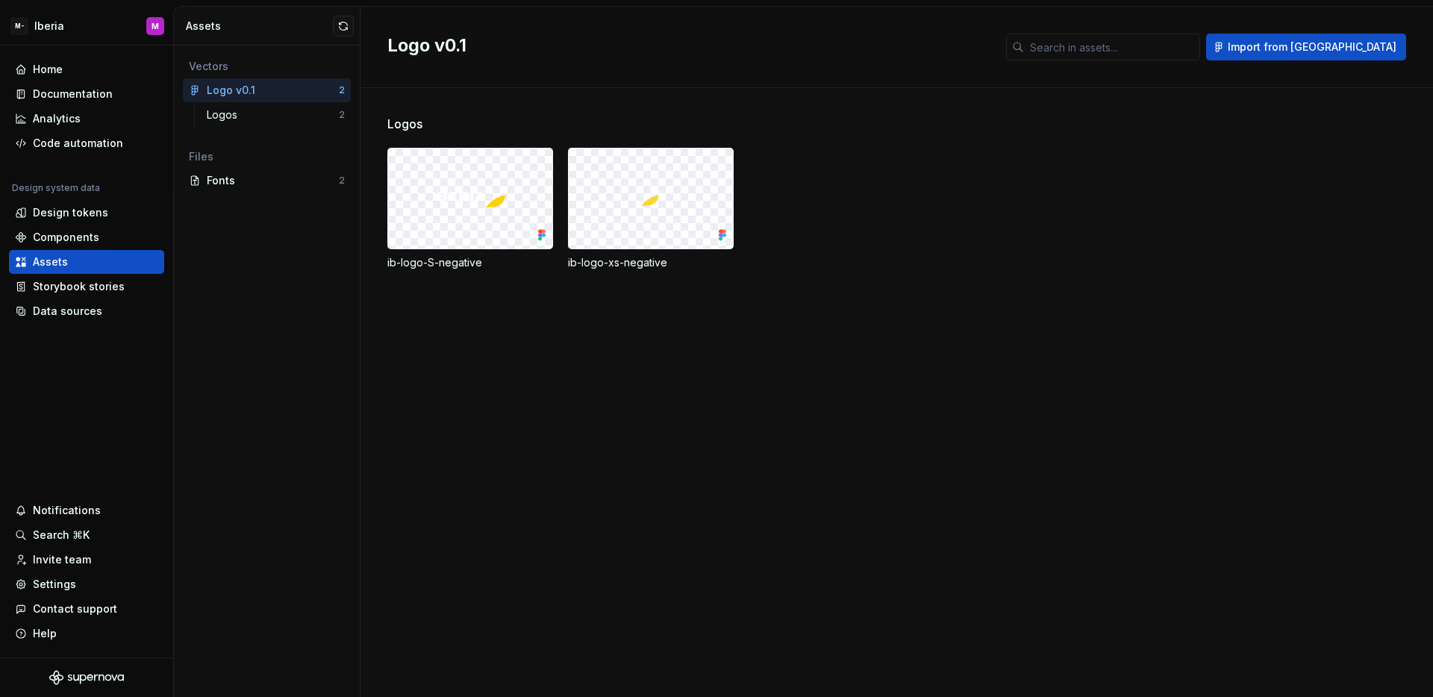
click at [693, 202] on div at bounding box center [651, 199] width 164 height 100
click at [120, 359] on div "Home Documentation Analytics Code automation Design system data Design tokens C…" at bounding box center [86, 352] width 173 height 612
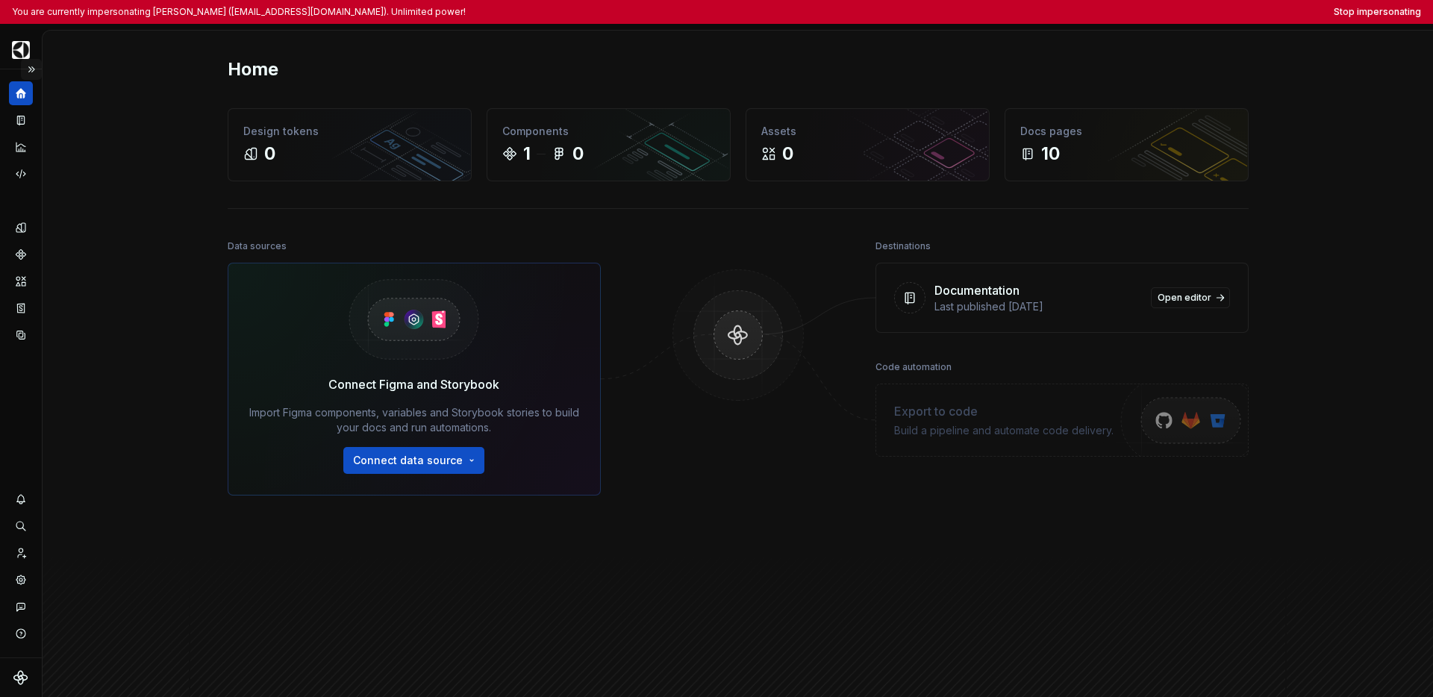
click at [32, 75] on button "Expand sidebar" at bounding box center [31, 69] width 21 height 21
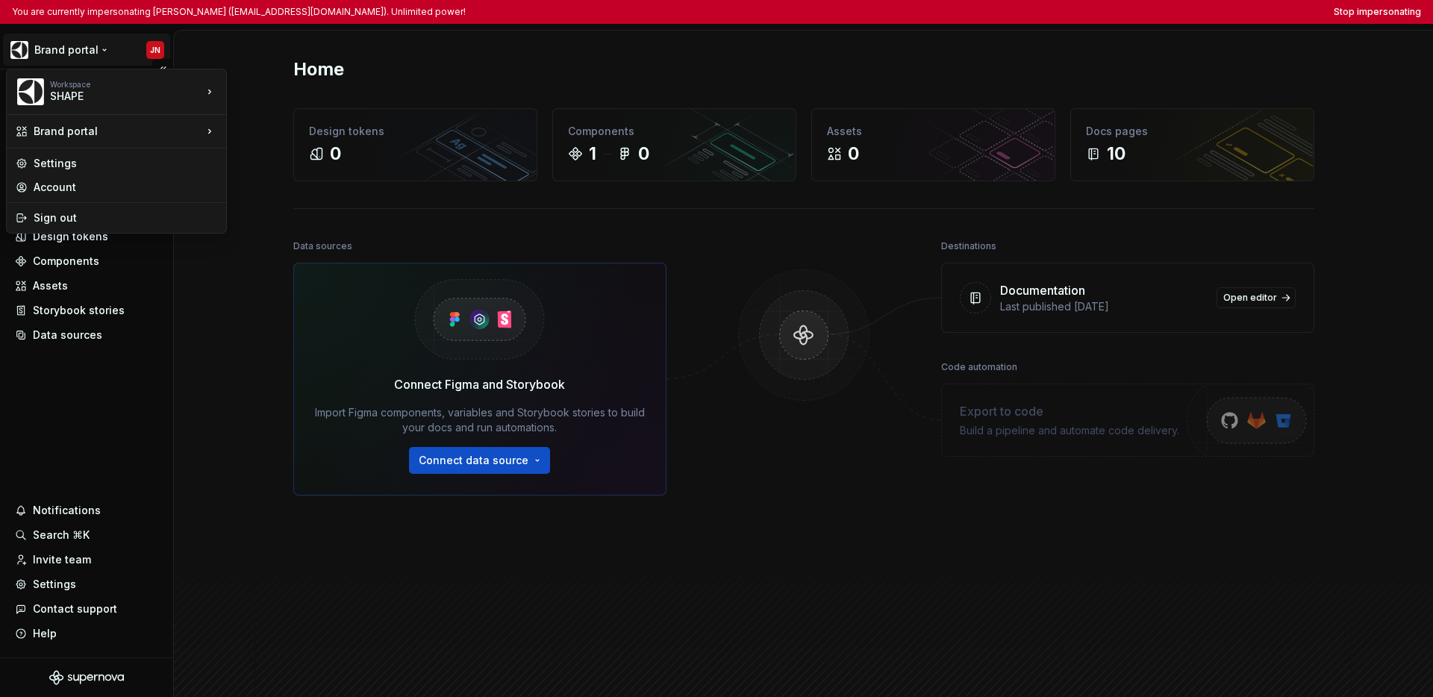
click at [54, 51] on html "You are currently impersonating Johan Nilo (johan.nilo@electrolux.com). Unlimit…" at bounding box center [716, 348] width 1433 height 697
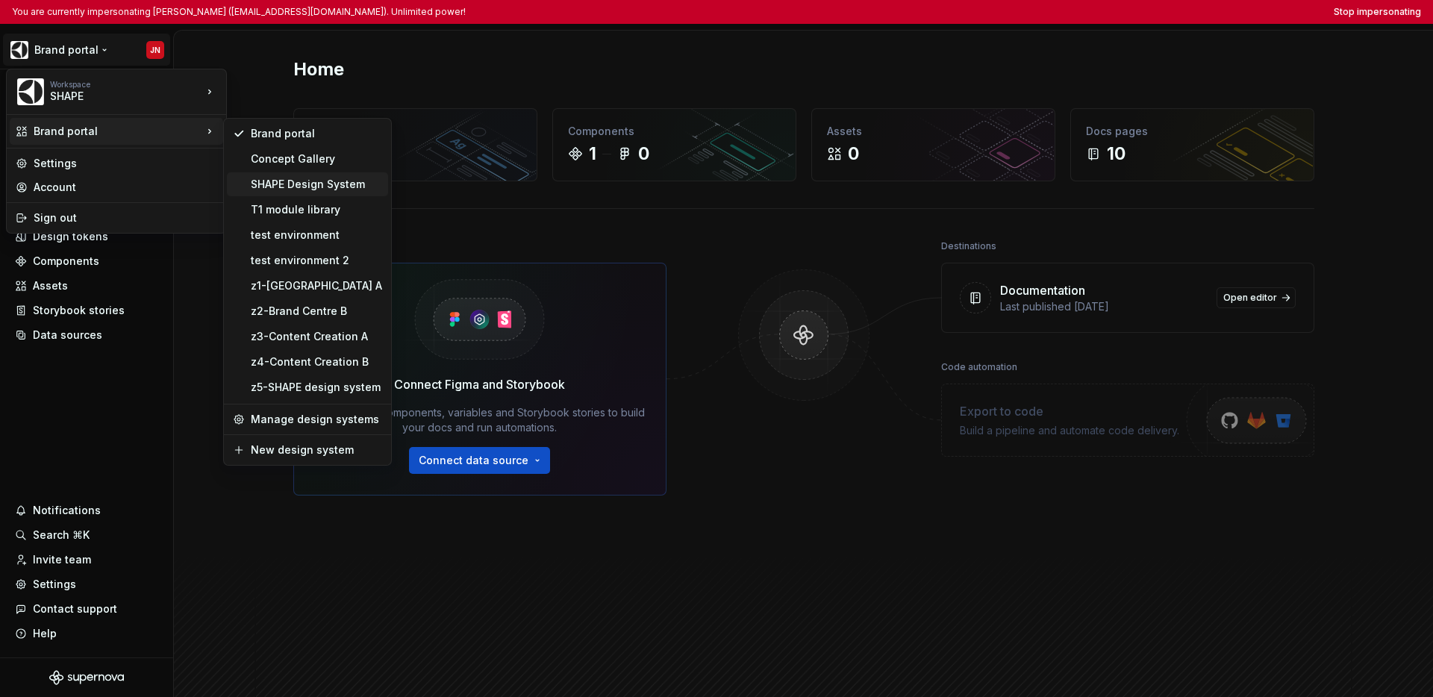
click at [316, 183] on div "SHAPE Design System" at bounding box center [316, 184] width 131 height 15
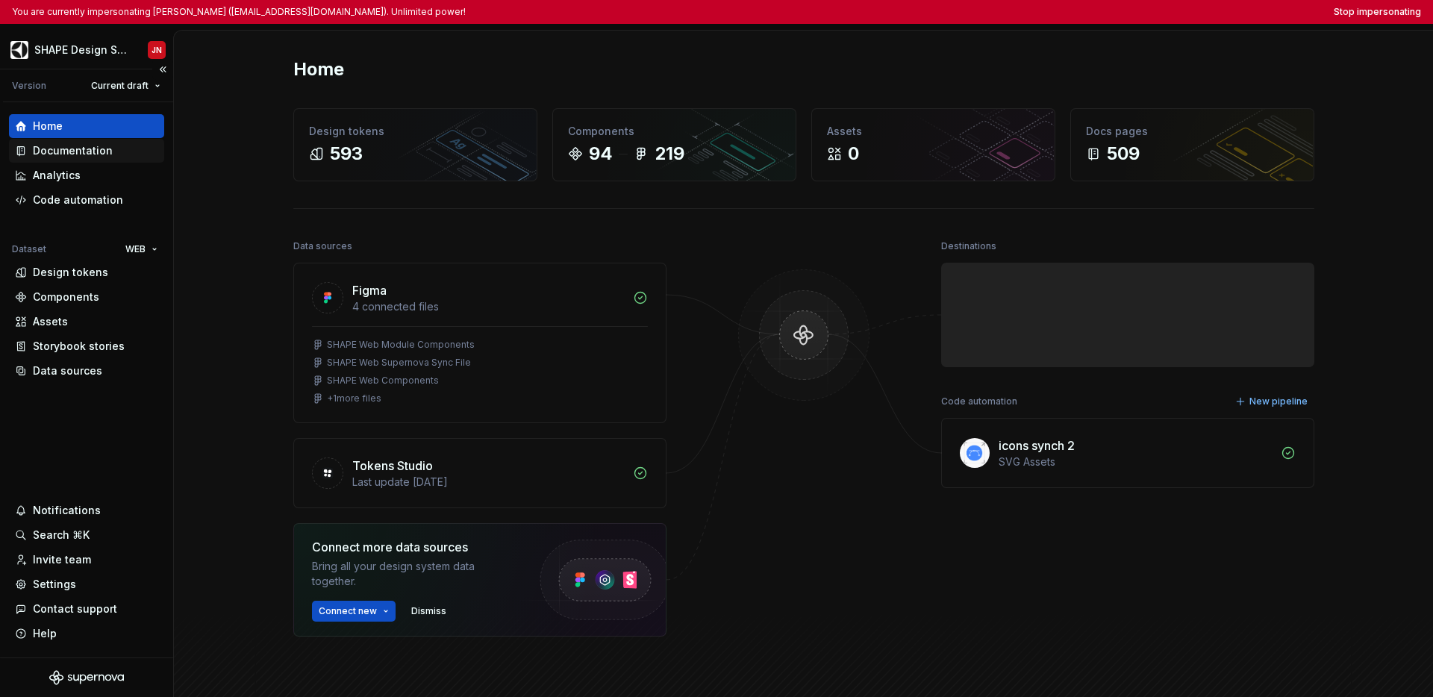
click at [96, 152] on div "Documentation" at bounding box center [73, 150] width 80 height 15
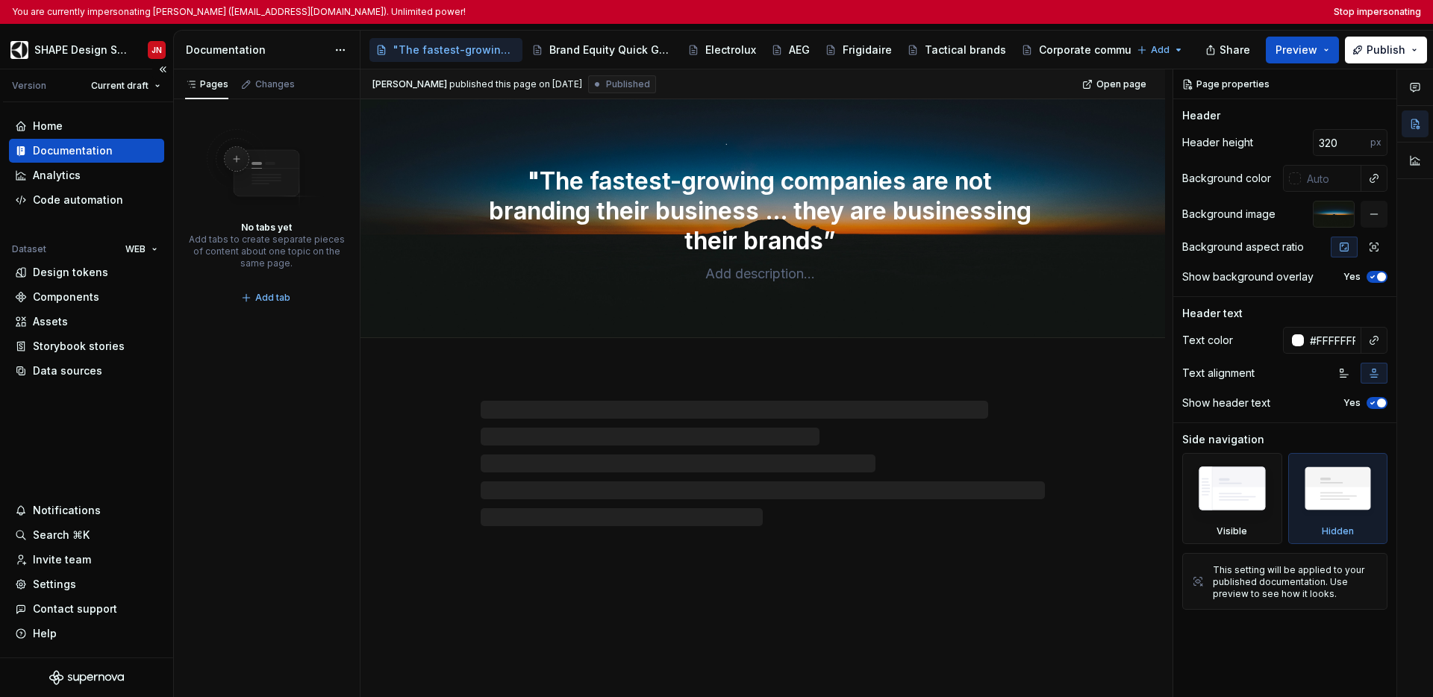
type textarea "*"
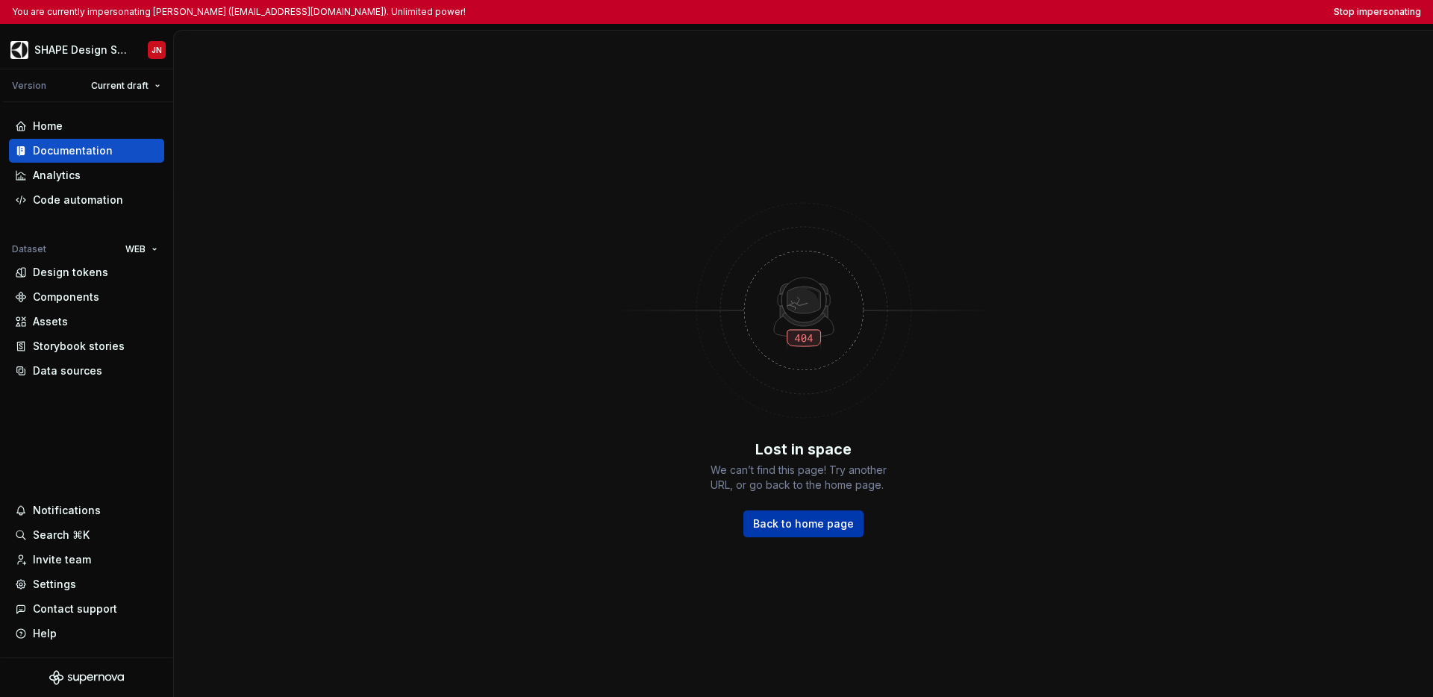
click at [806, 523] on span "Back to home page" at bounding box center [803, 523] width 101 height 15
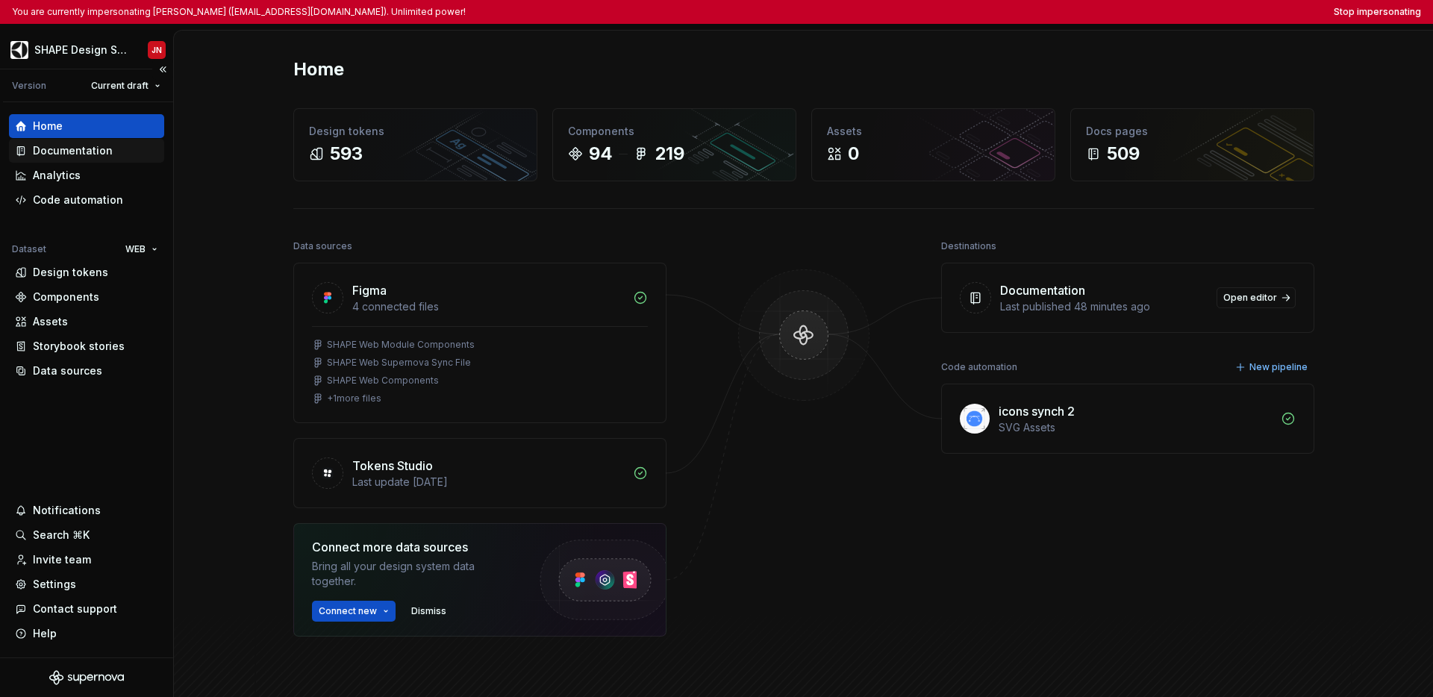
click at [96, 154] on div "Documentation" at bounding box center [73, 150] width 80 height 15
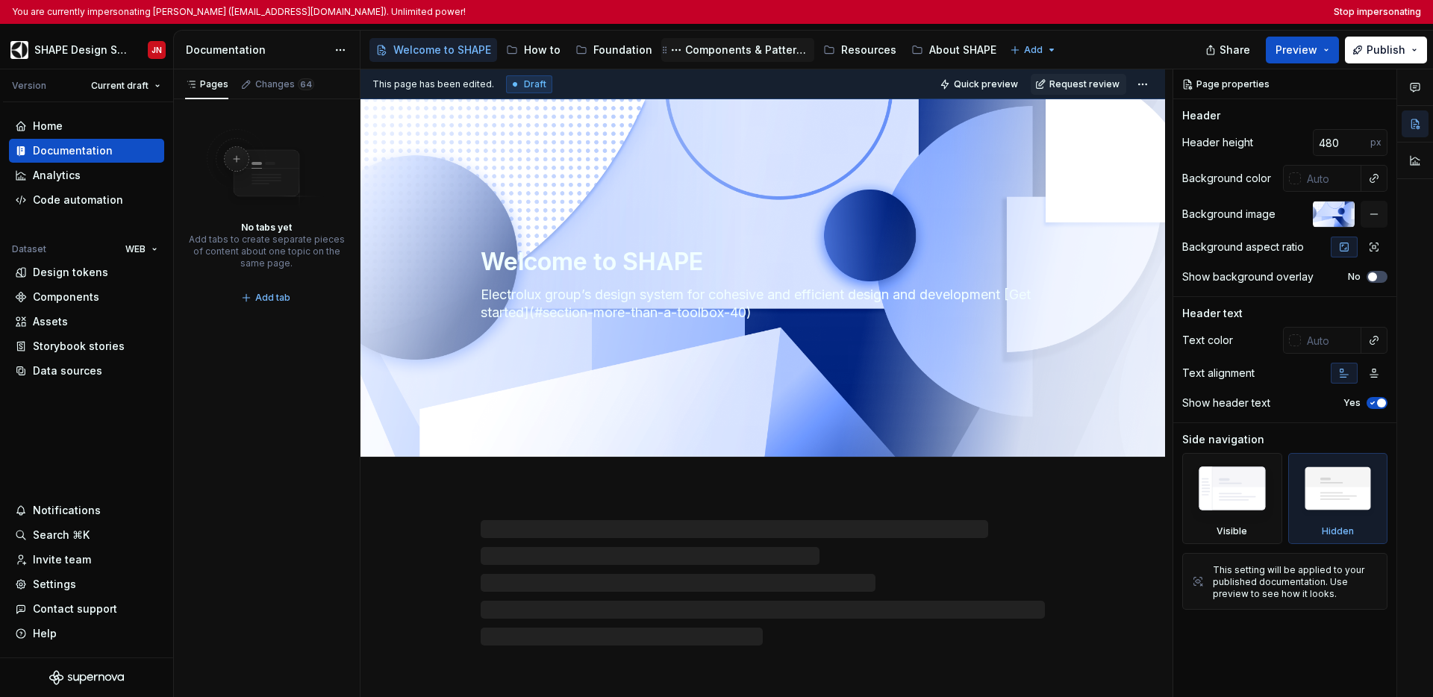
click at [722, 49] on div "Components & Patterns" at bounding box center [746, 50] width 123 height 15
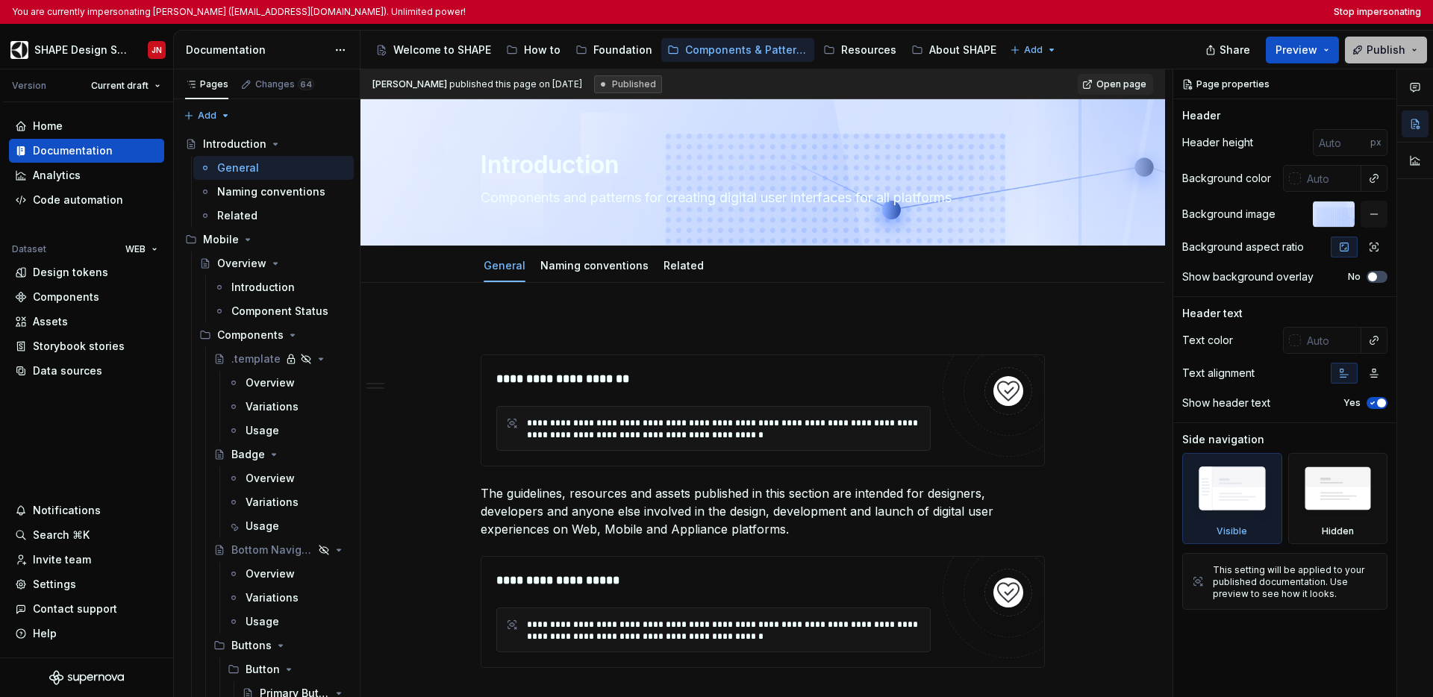
click at [1413, 50] on button "Publish" at bounding box center [1386, 50] width 82 height 27
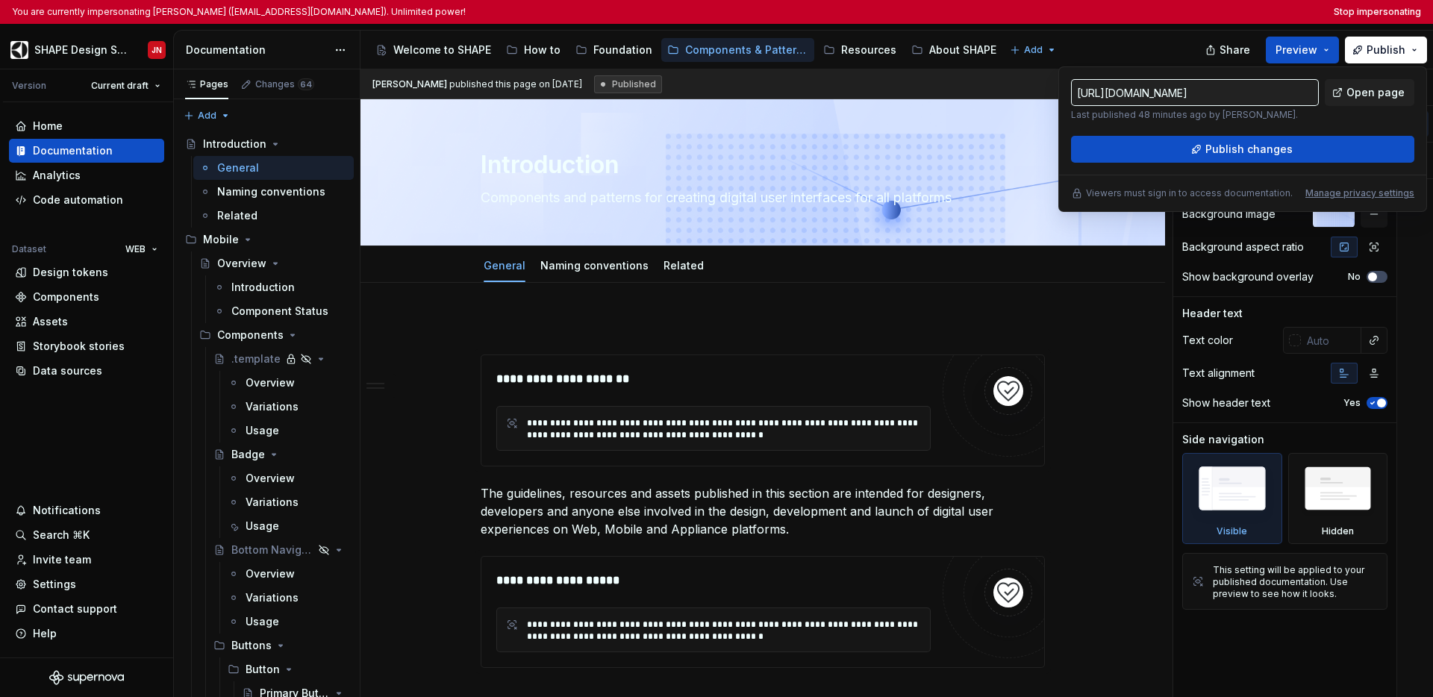
click at [1138, 38] on div "Accessibility guide for tree Page tree. Navigate the tree with the arrow keys. …" at bounding box center [784, 50] width 849 height 39
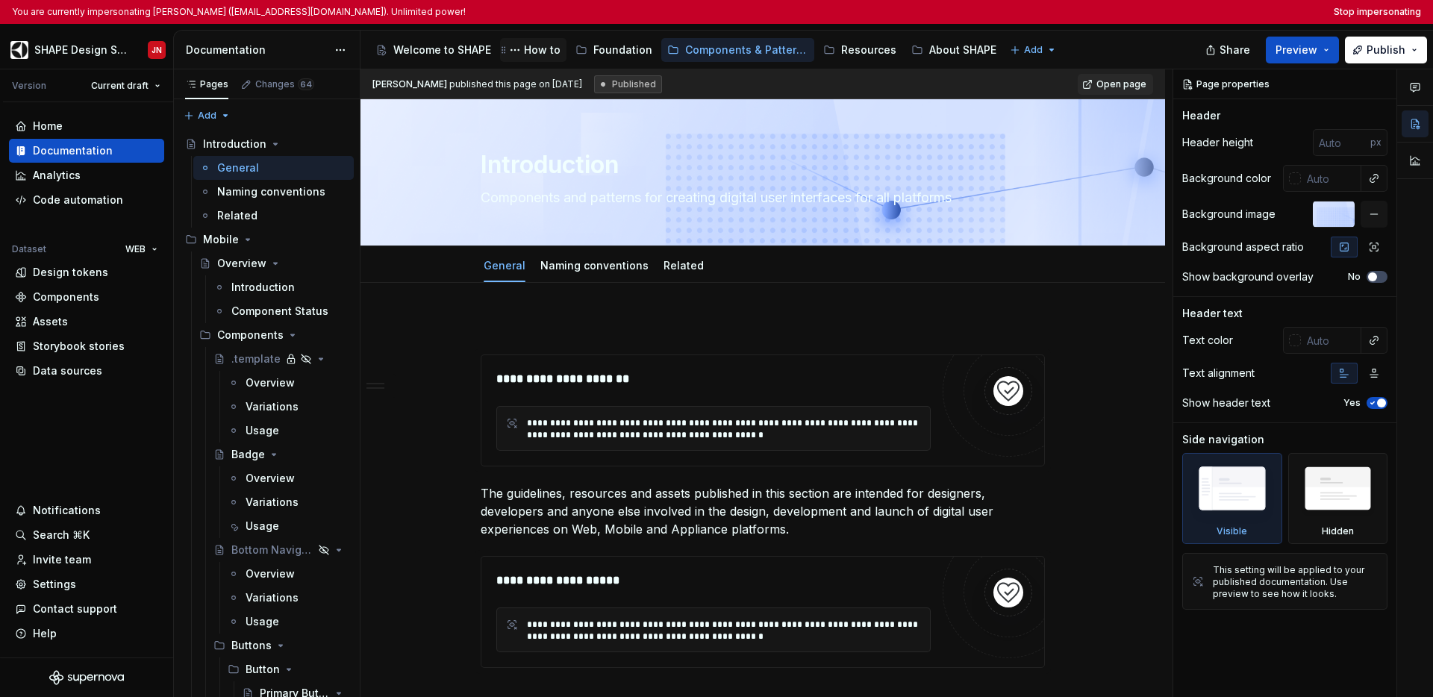
click at [539, 52] on div "How to" at bounding box center [542, 50] width 37 height 15
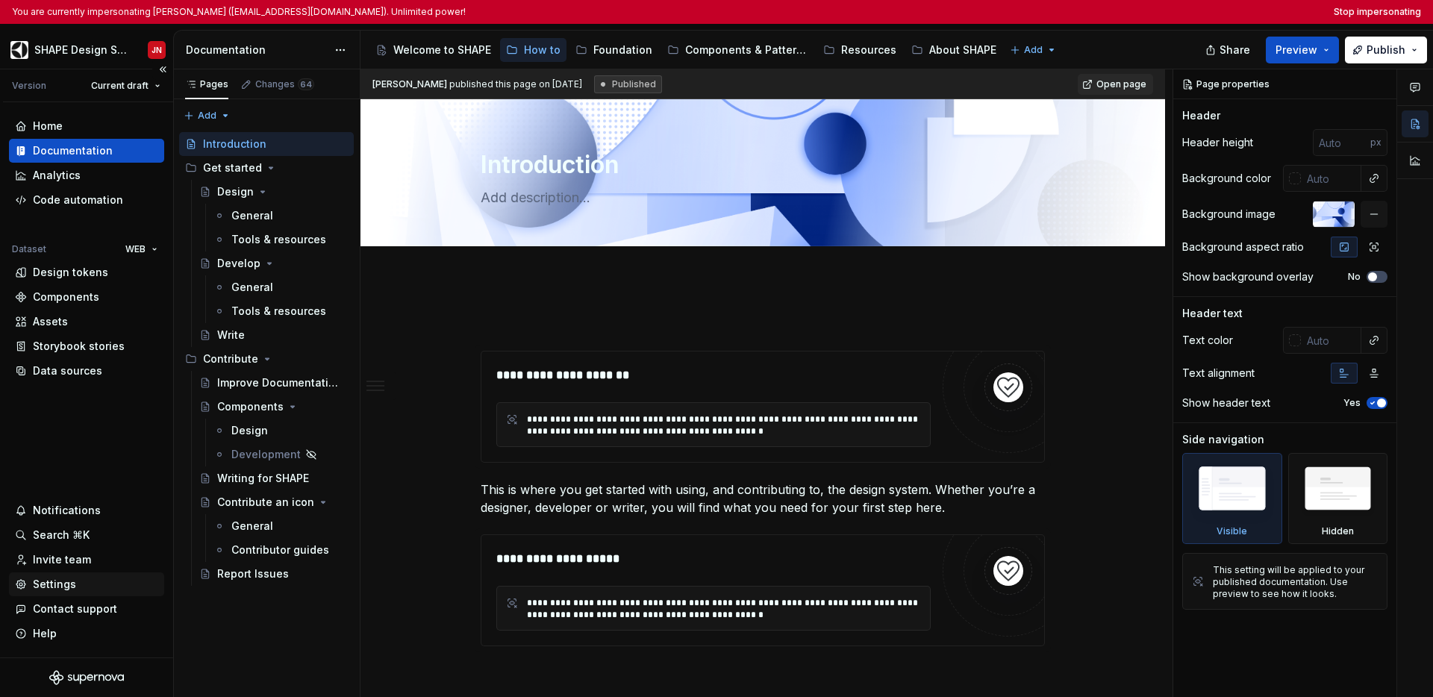
click at [69, 581] on div "Settings" at bounding box center [54, 584] width 43 height 15
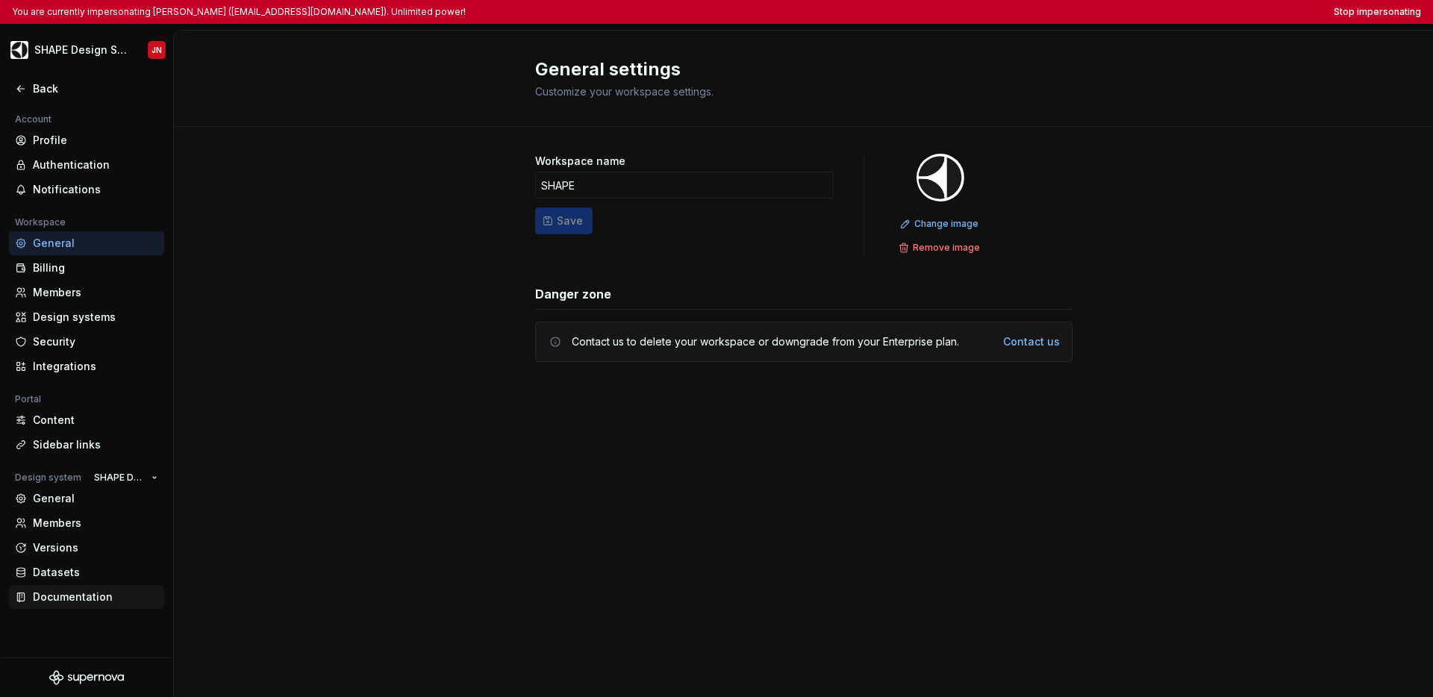
click at [54, 601] on div "Documentation" at bounding box center [95, 597] width 125 height 15
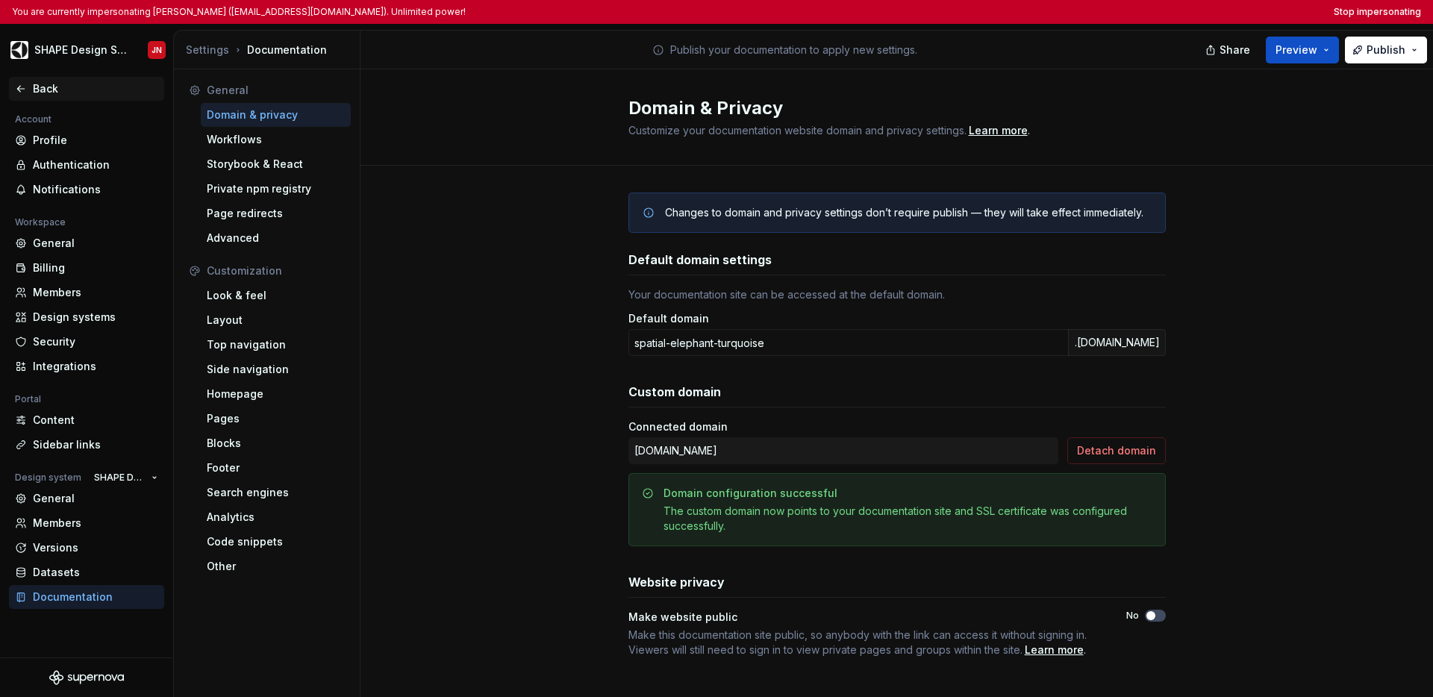
click at [17, 90] on icon at bounding box center [21, 89] width 12 height 12
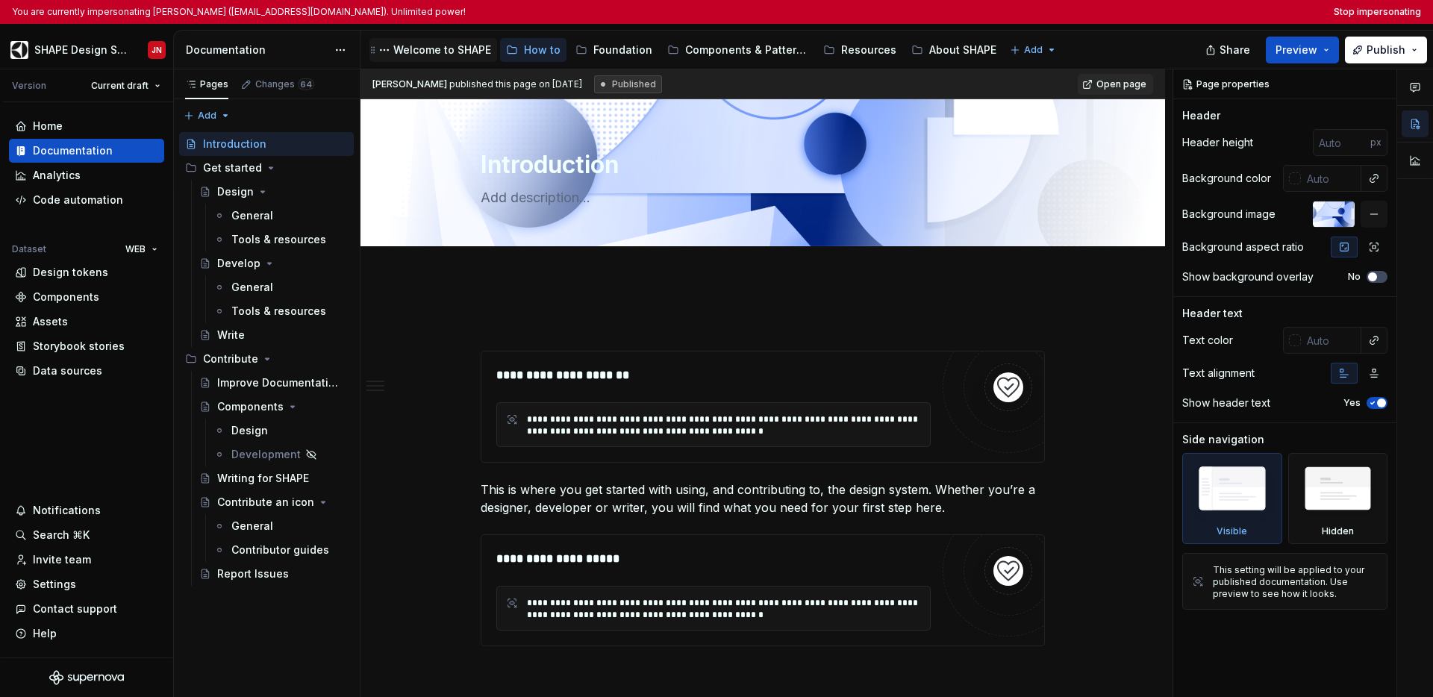
click at [464, 50] on div "Welcome to SHAPE" at bounding box center [442, 50] width 98 height 15
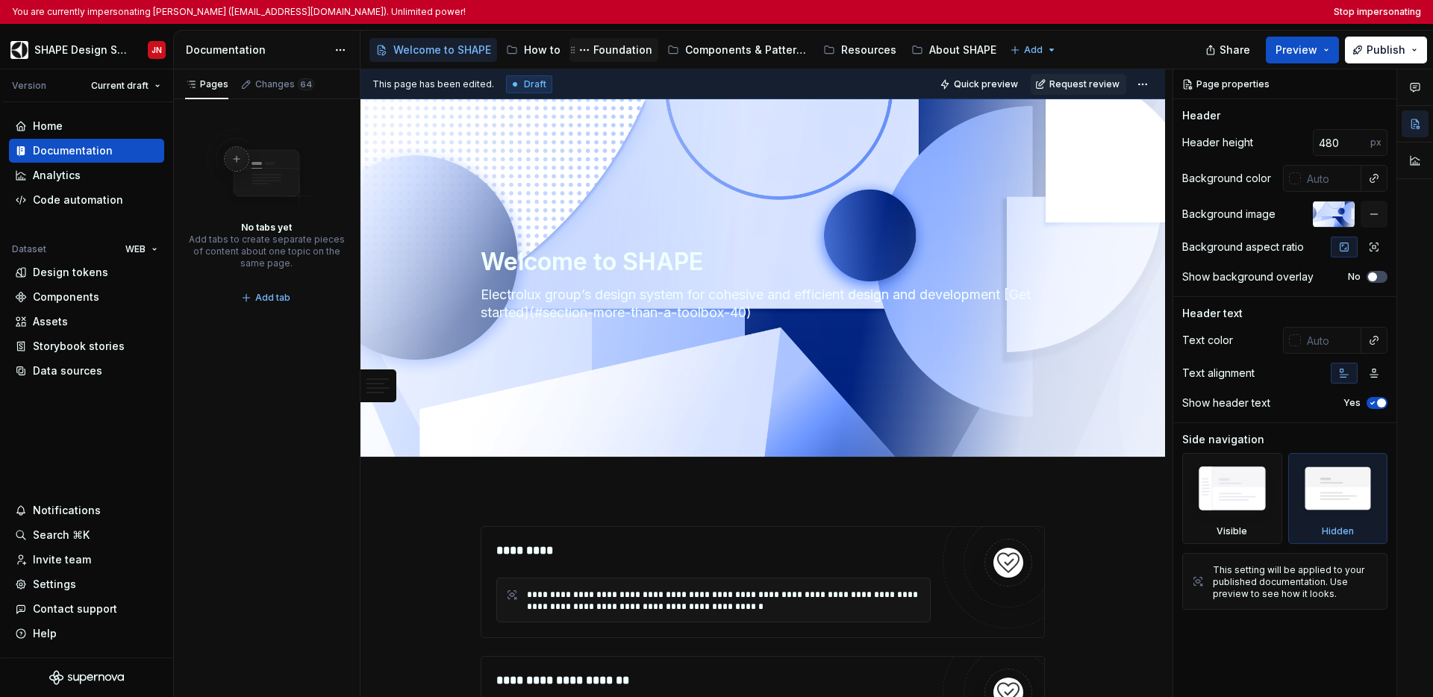
click at [614, 53] on div "Foundation" at bounding box center [622, 50] width 59 height 15
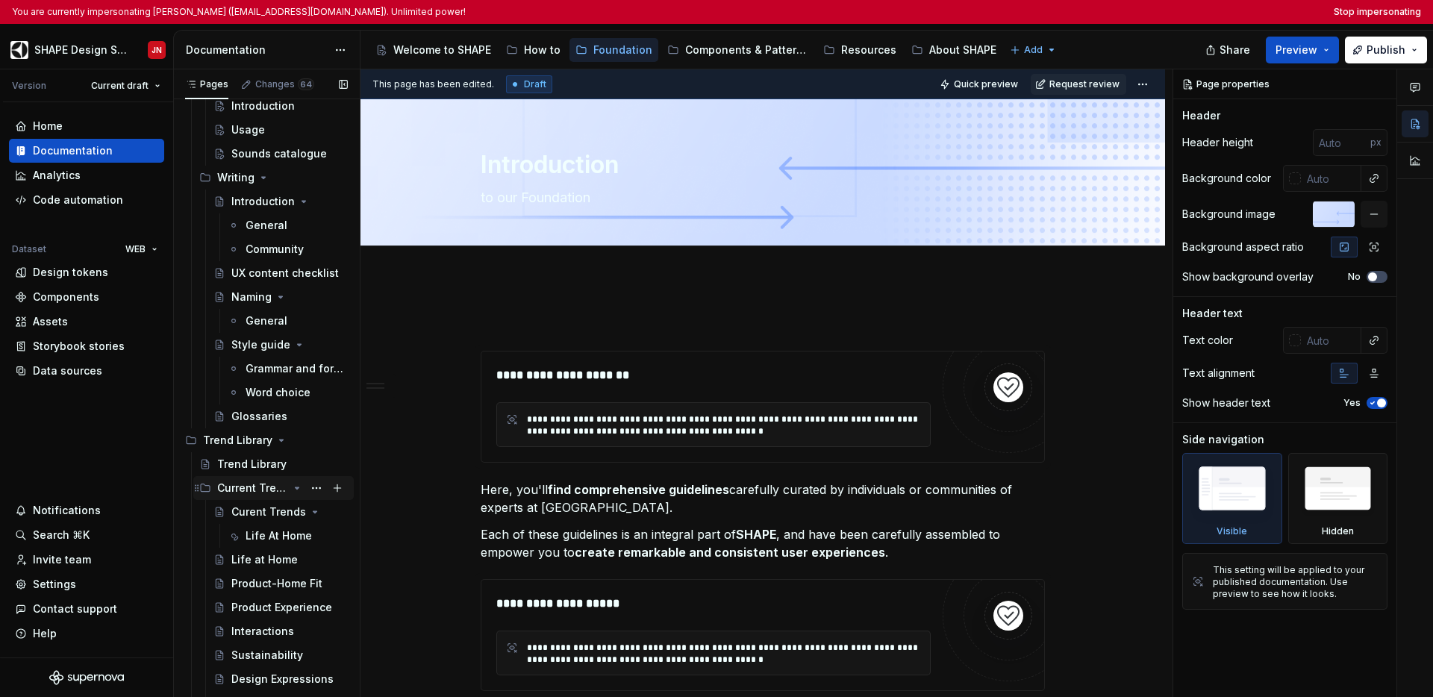
scroll to position [3989, 0]
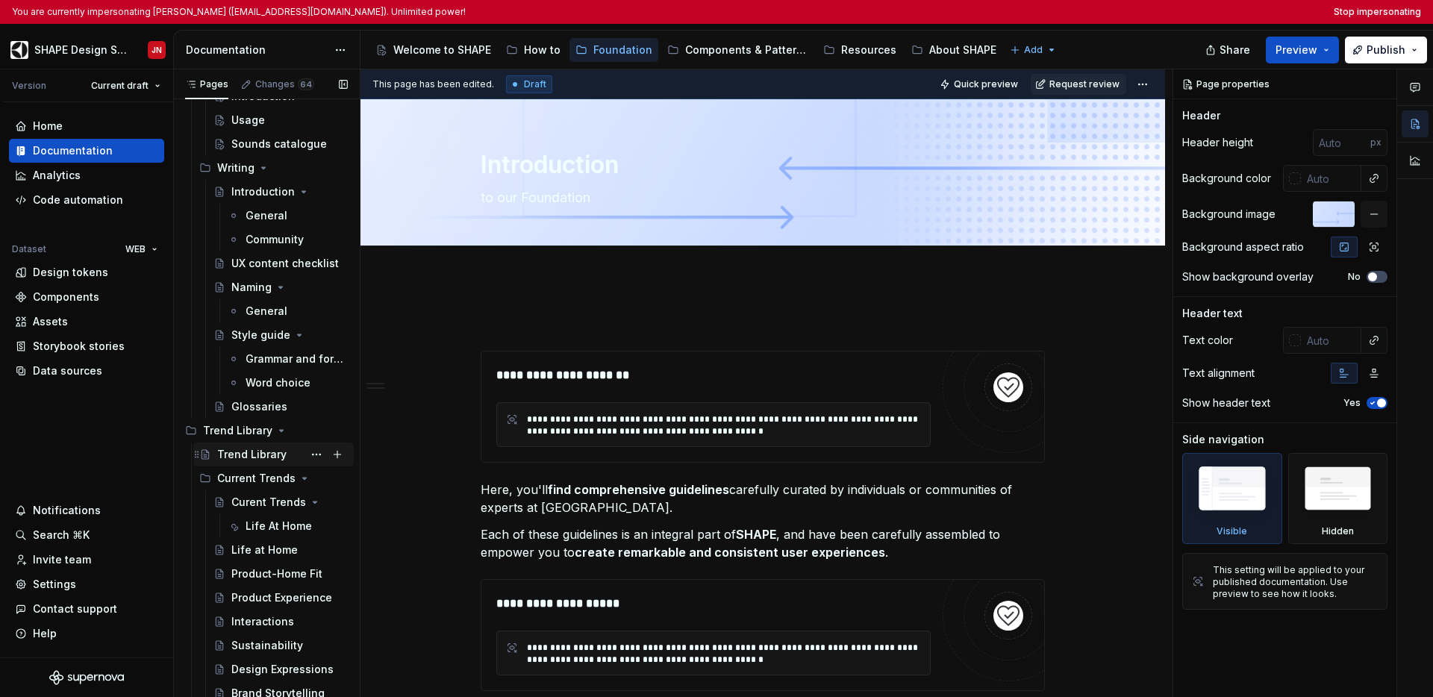
click at [255, 450] on div "Trend Library" at bounding box center [251, 454] width 69 height 15
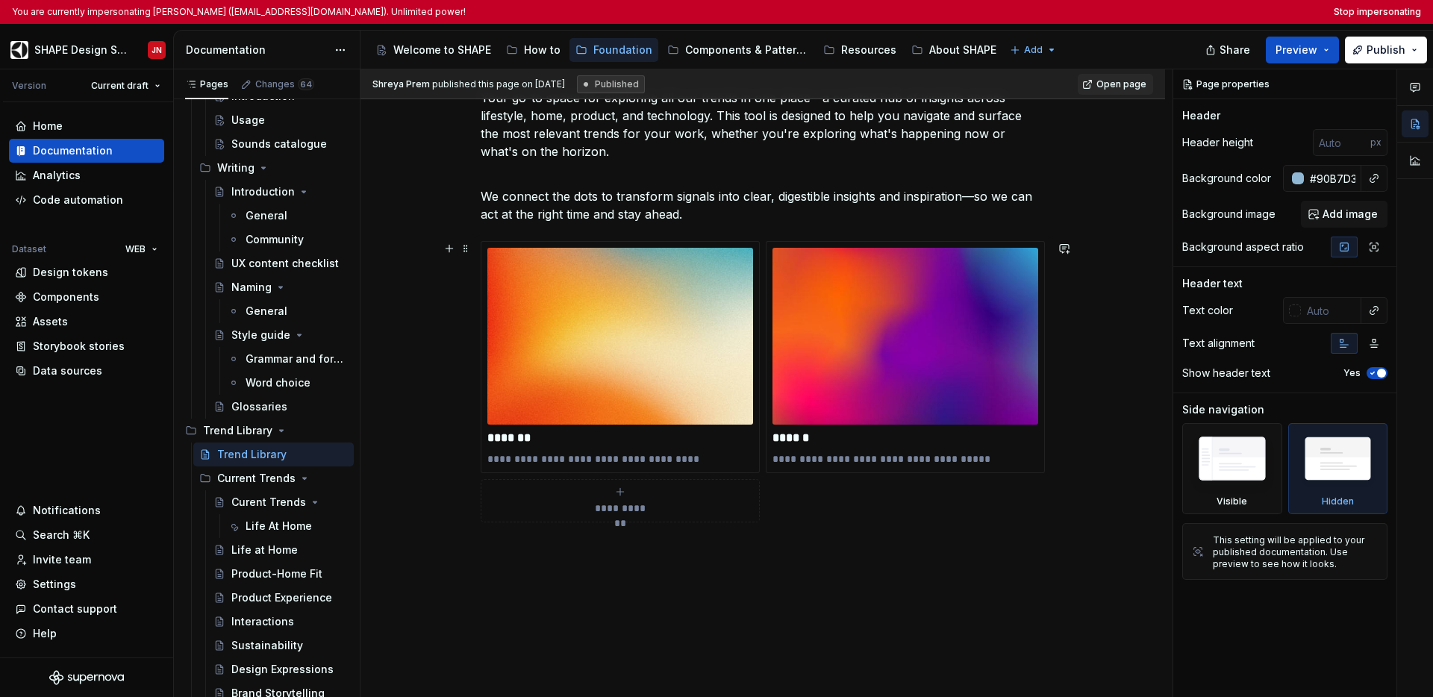
scroll to position [214, 0]
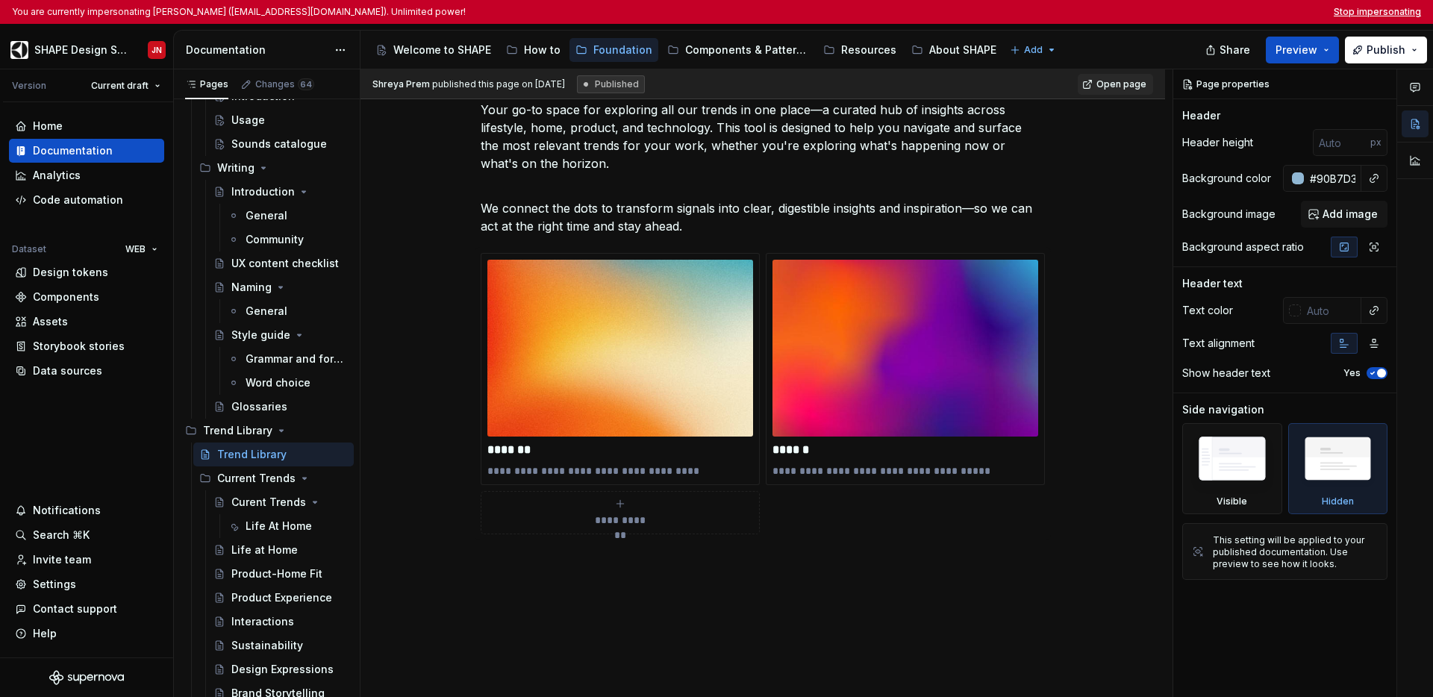
click at [1362, 10] on button "Stop impersonating" at bounding box center [1377, 12] width 87 height 12
type textarea "*"
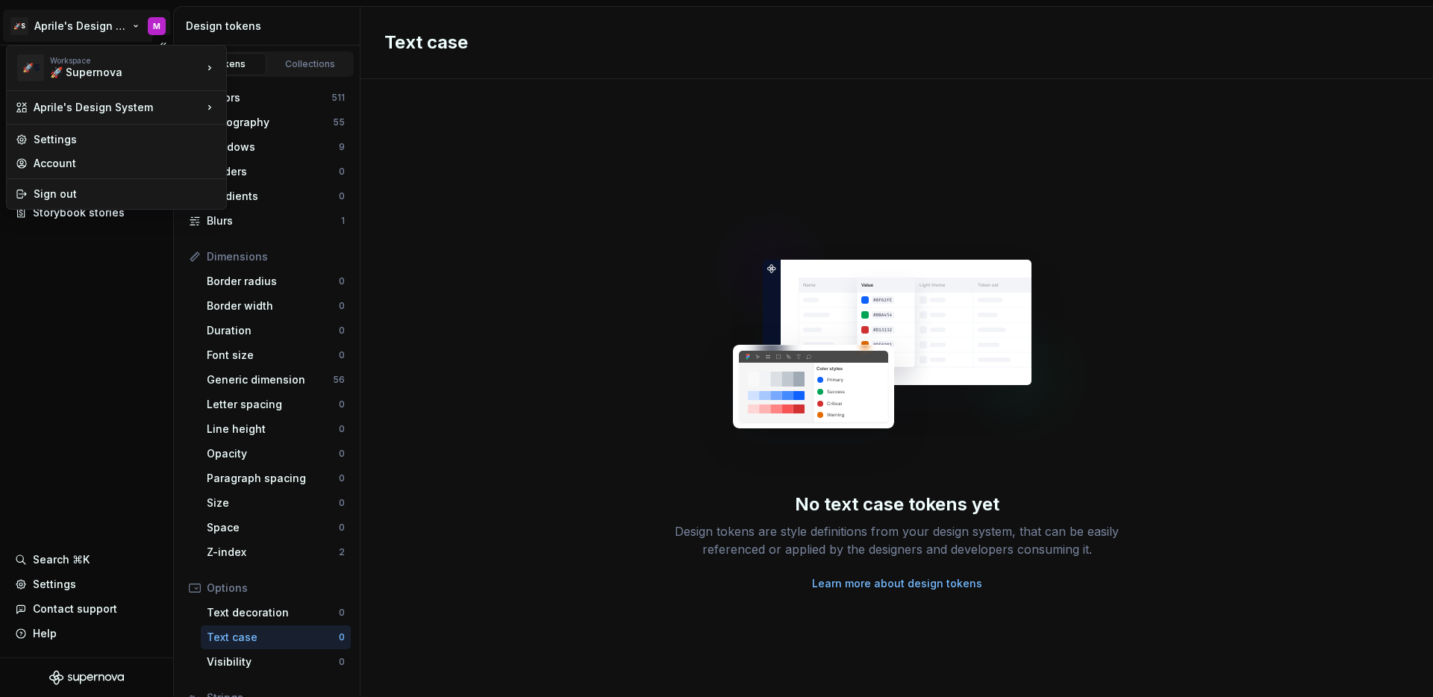
click at [82, 30] on html "🚀S Aprile's Design System M Documentation Design system data Design tokens Comp…" at bounding box center [716, 348] width 1433 height 697
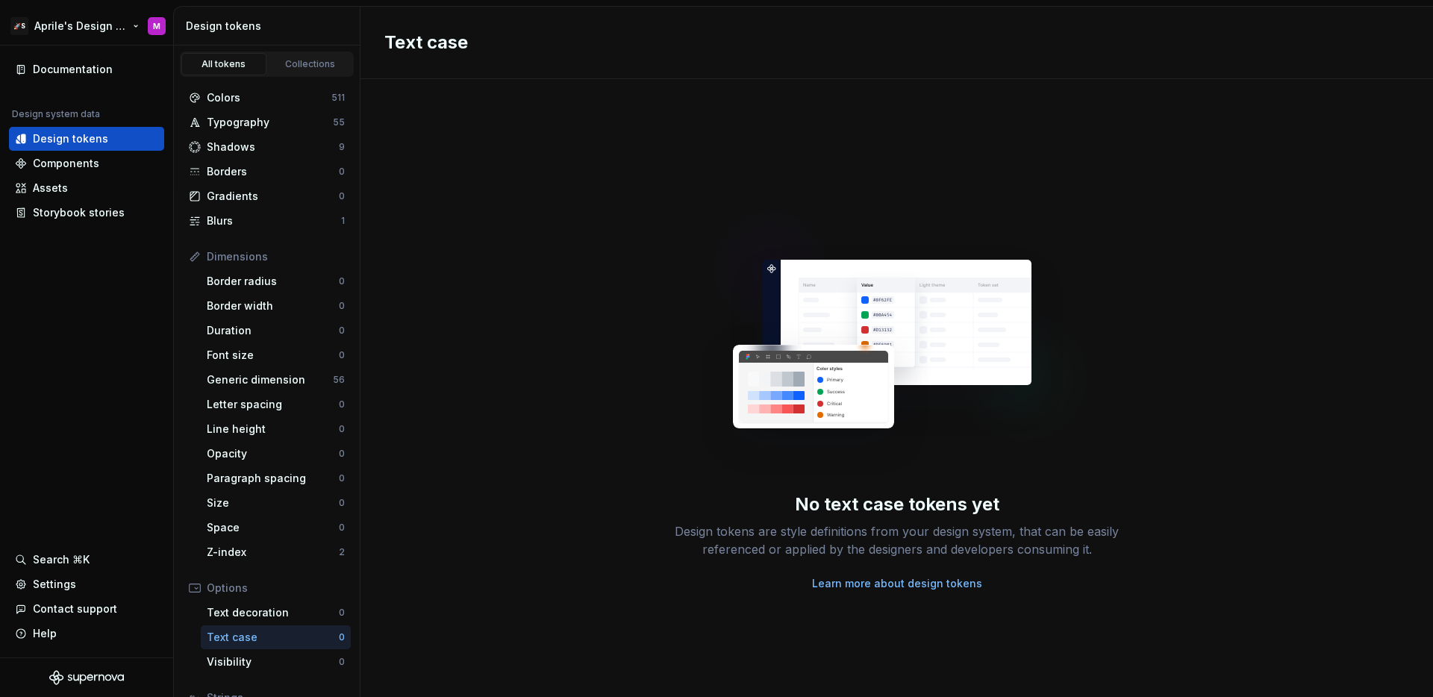
click at [88, 26] on html "🚀S Aprile's Design System M Documentation Design system data Design tokens Comp…" at bounding box center [716, 348] width 1433 height 697
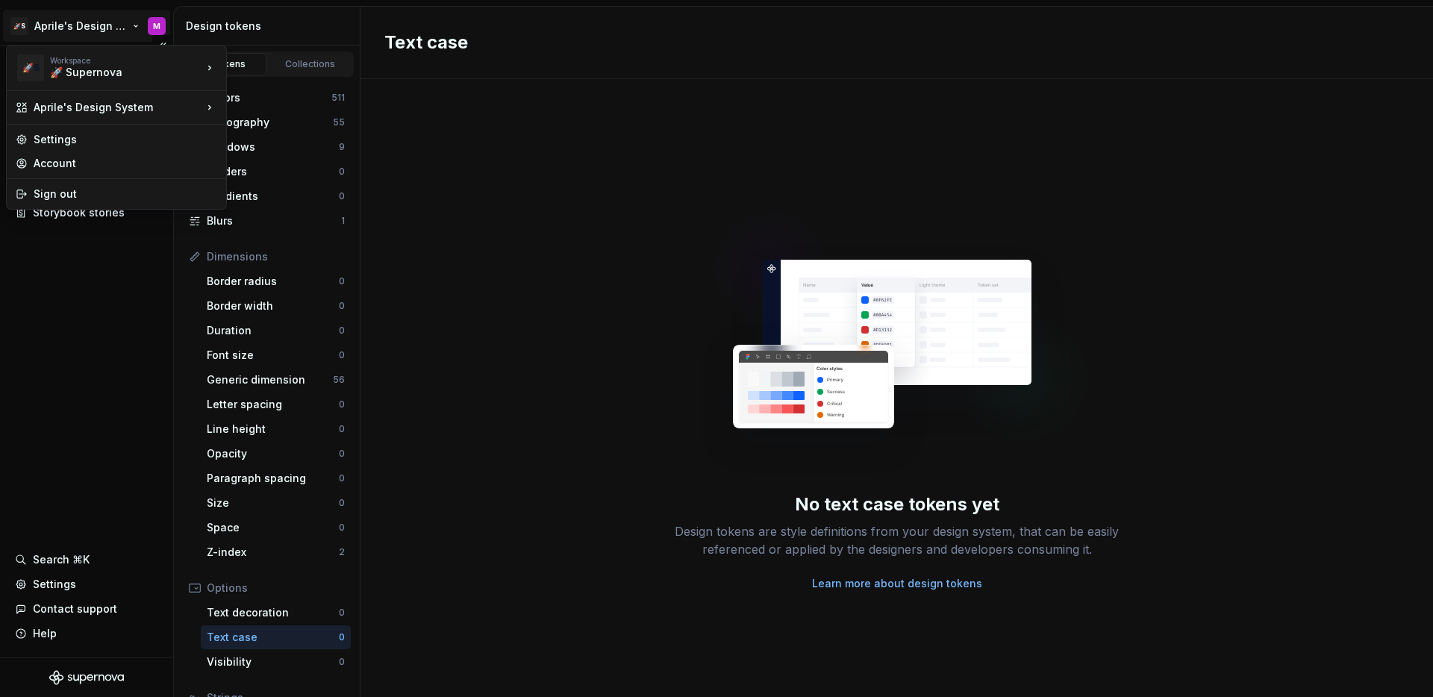
click at [88, 26] on html "🚀S Aprile's Design System M Documentation Design system data Design tokens Comp…" at bounding box center [716, 348] width 1433 height 697
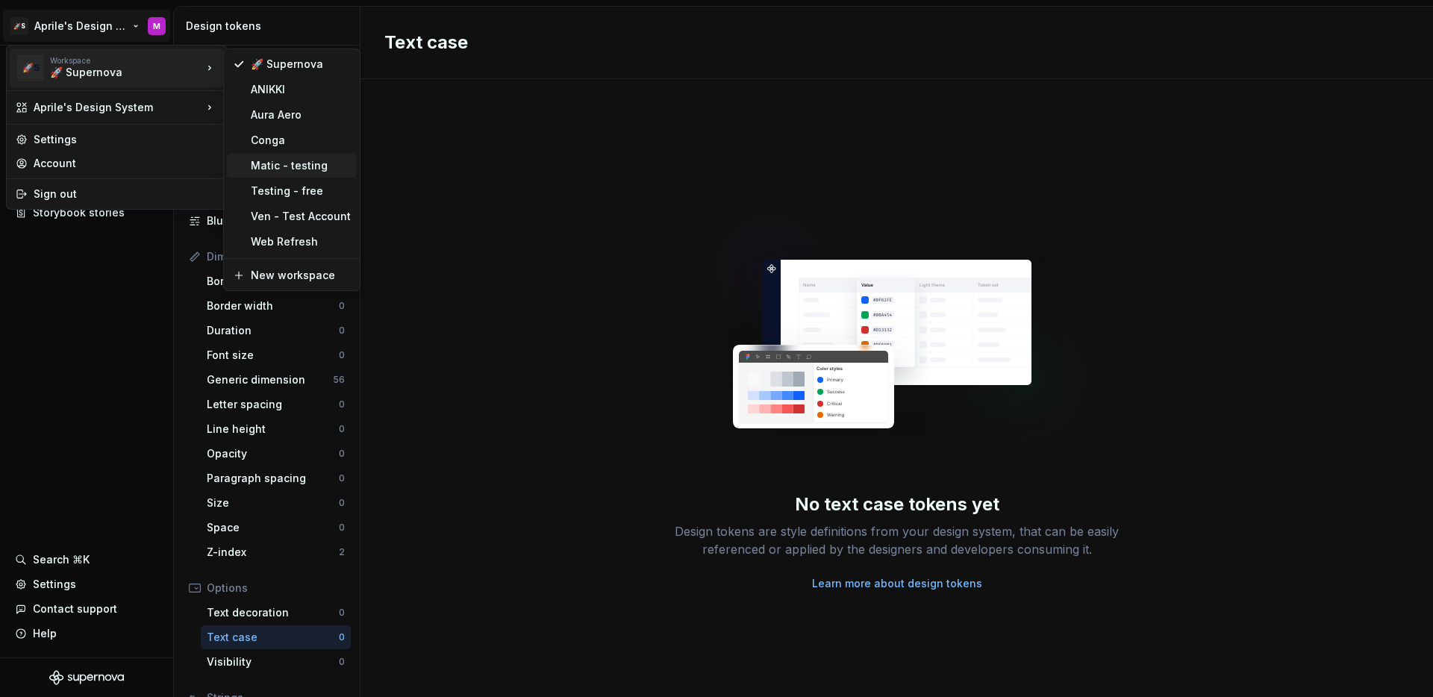
click at [292, 164] on div "Matic - testing" at bounding box center [301, 165] width 100 height 15
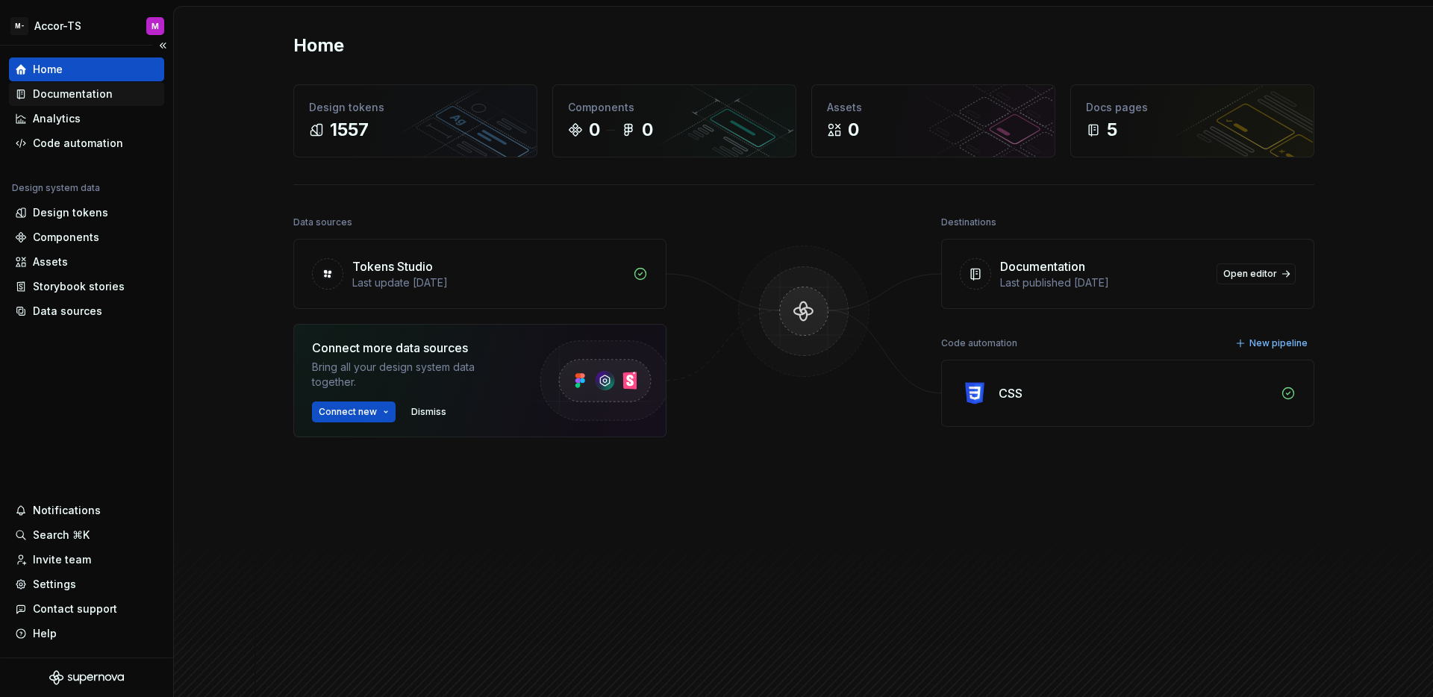
click at [84, 93] on div "Documentation" at bounding box center [73, 94] width 80 height 15
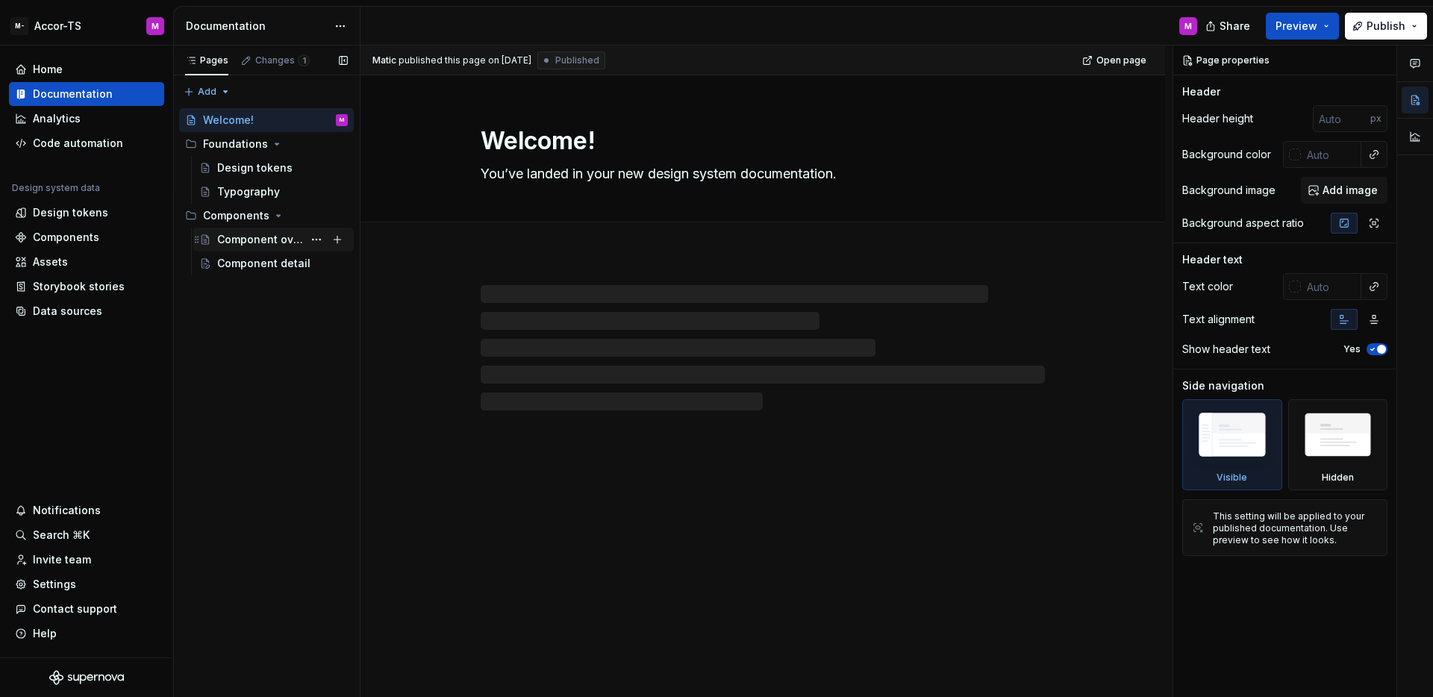
click at [274, 240] on div "Component overview" at bounding box center [260, 239] width 86 height 15
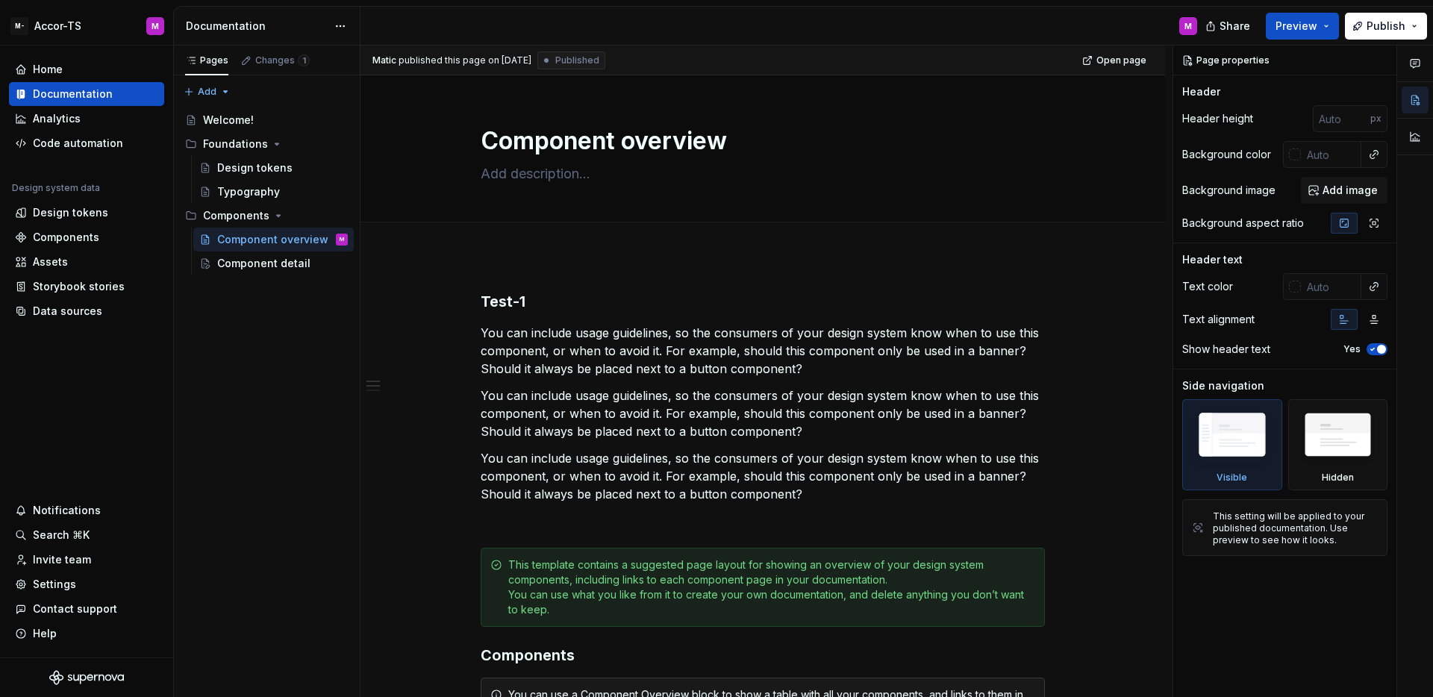
type textarea "*"
